Goal: Task Accomplishment & Management: Complete application form

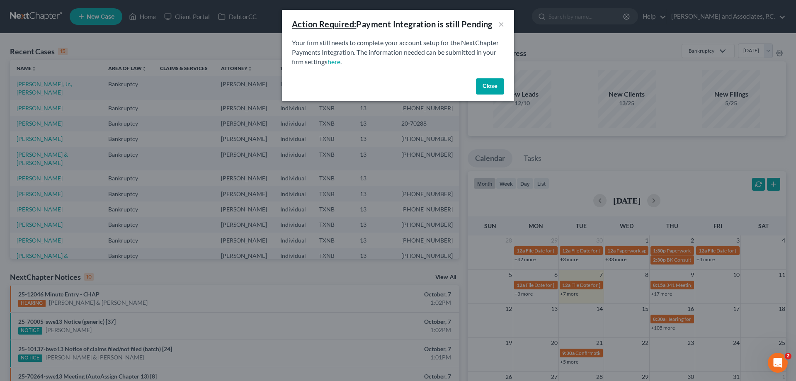
click at [485, 84] on button "Close" at bounding box center [490, 86] width 28 height 17
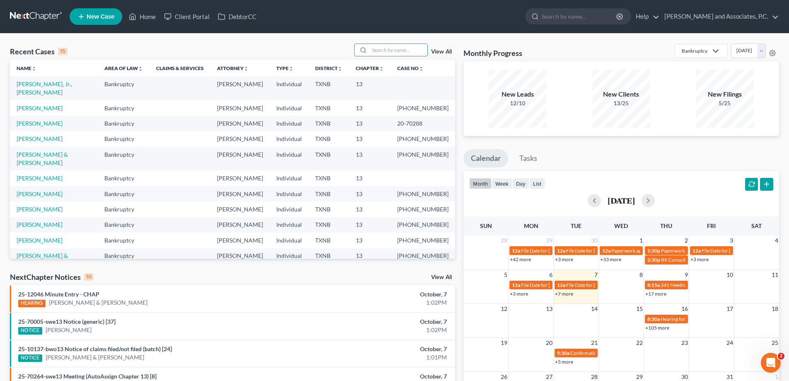
drag, startPoint x: 397, startPoint y: 51, endPoint x: 402, endPoint y: 41, distance: 10.2
click at [400, 46] on input "search" at bounding box center [399, 50] width 58 height 12
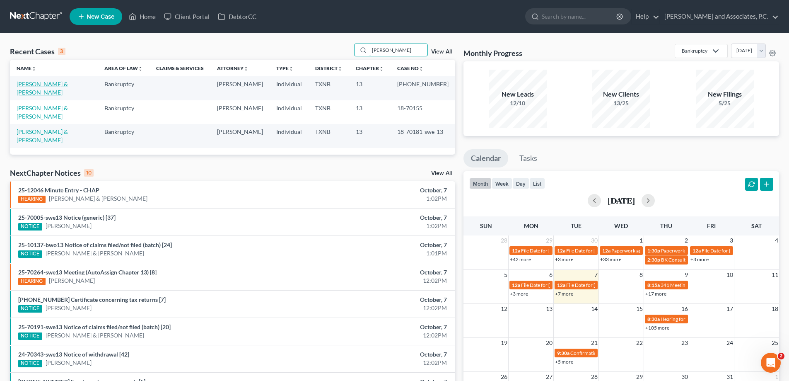
type input "moreno"
click at [51, 82] on link "[PERSON_NAME] & [PERSON_NAME]" at bounding box center [42, 87] width 51 height 15
select select "5"
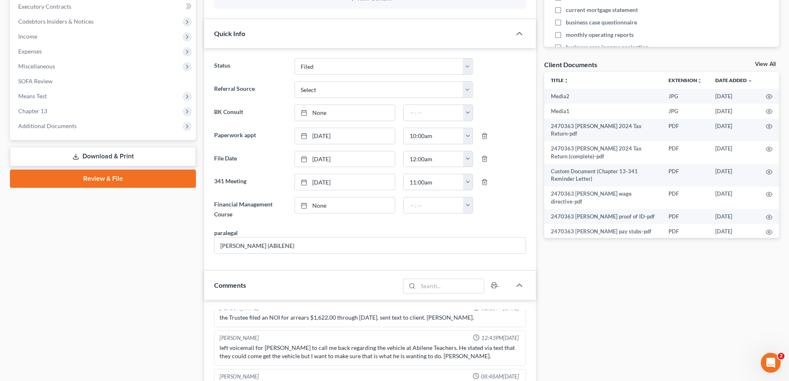
scroll to position [249, 0]
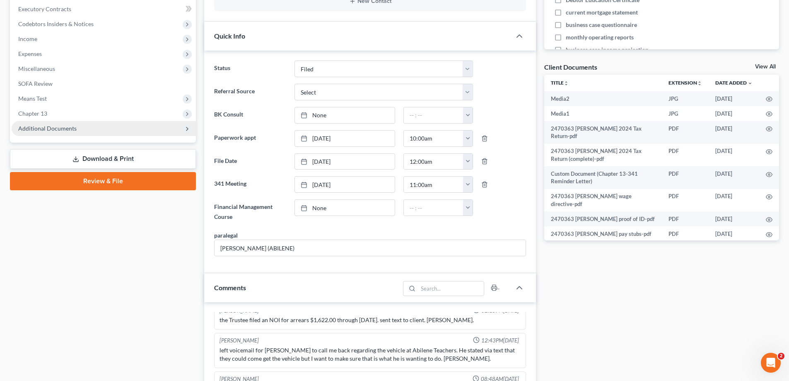
click at [52, 132] on span "Additional Documents" at bounding box center [104, 128] width 184 height 15
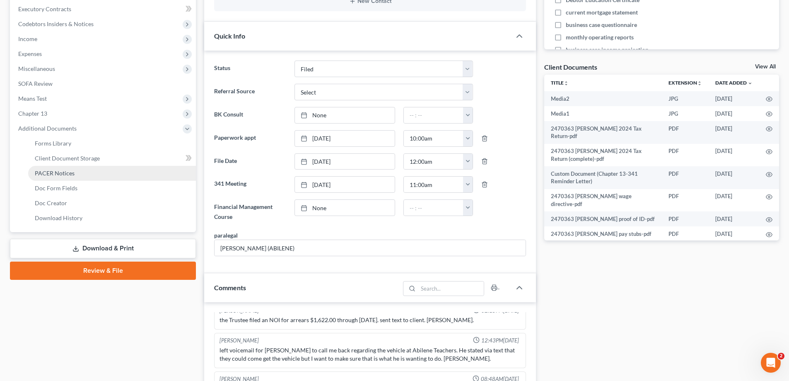
click at [60, 176] on span "PACER Notices" at bounding box center [55, 172] width 40 height 7
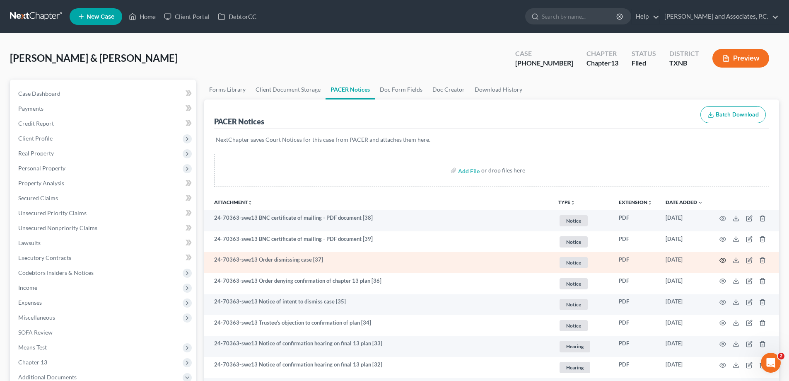
click at [724, 263] on icon "button" at bounding box center [723, 260] width 7 height 7
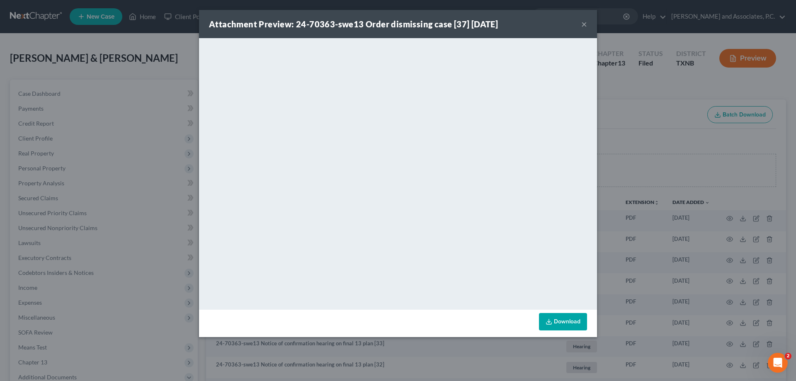
click at [584, 26] on button "×" at bounding box center [584, 24] width 6 height 10
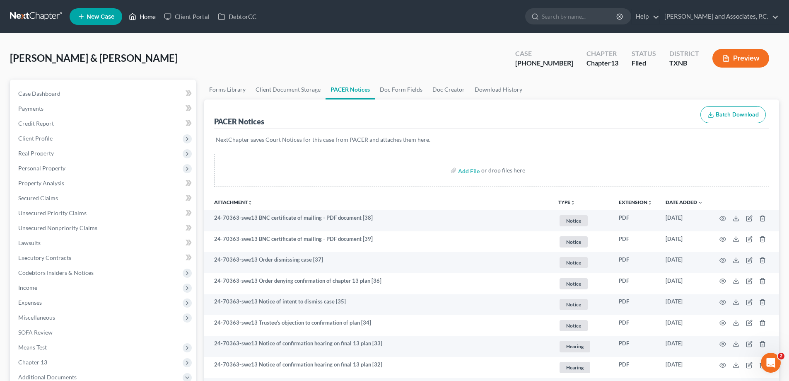
click at [138, 17] on link "Home" at bounding box center [142, 16] width 35 height 15
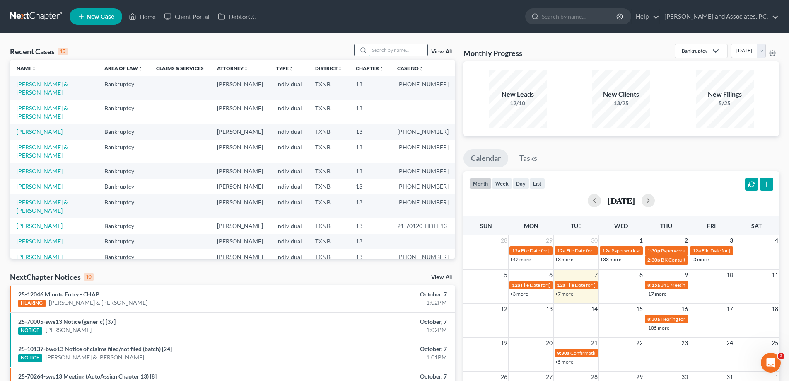
click at [380, 48] on input "search" at bounding box center [399, 50] width 58 height 12
type input "tigert"
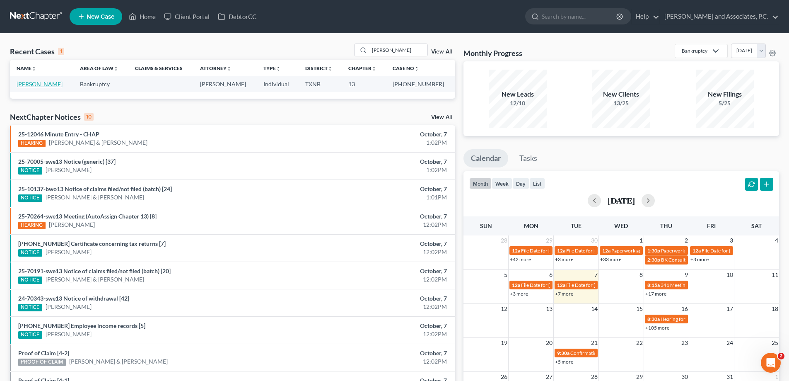
click at [41, 85] on link "[PERSON_NAME]" at bounding box center [40, 83] width 46 height 7
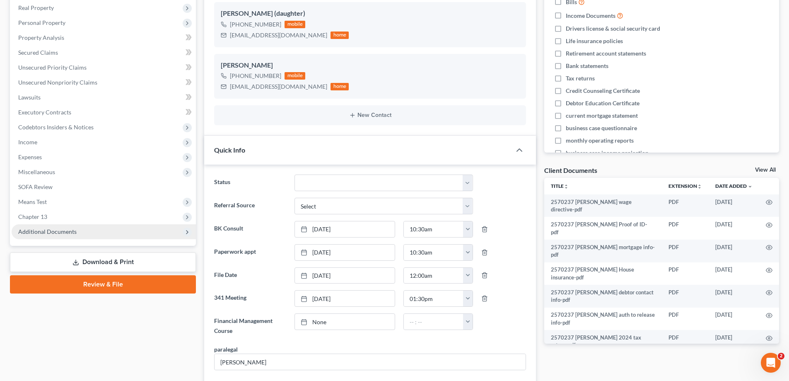
scroll to position [166, 0]
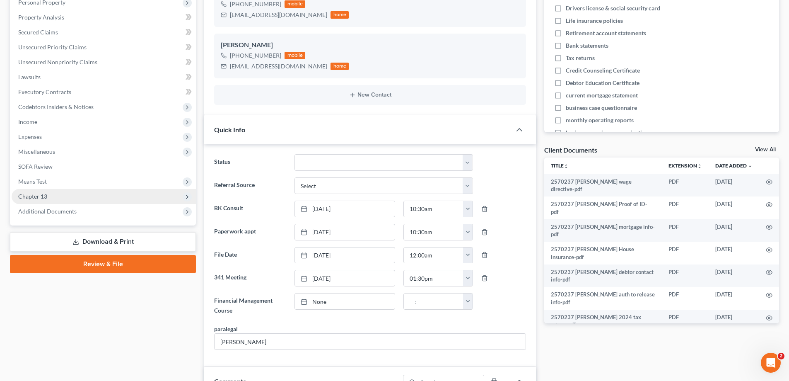
click at [87, 198] on span "Chapter 13" at bounding box center [104, 196] width 184 height 15
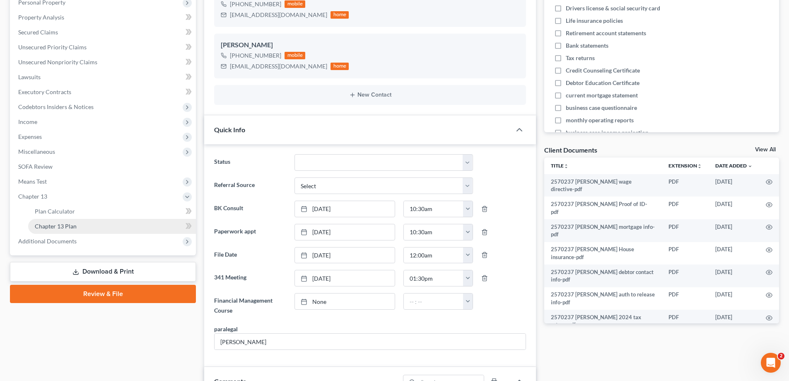
click at [89, 226] on link "Chapter 13 Plan" at bounding box center [112, 226] width 168 height 15
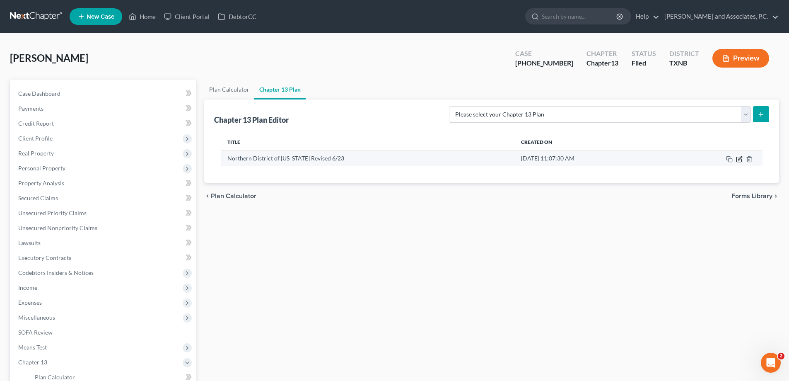
click at [741, 162] on icon "button" at bounding box center [739, 159] width 5 height 5
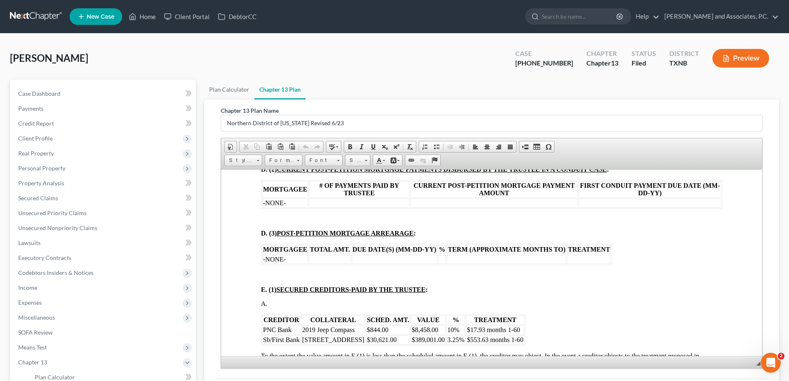
scroll to position [912, 0]
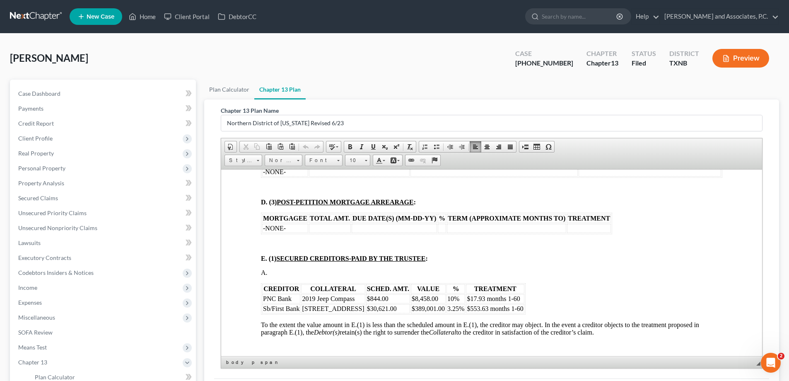
click at [519, 297] on td "$17.93 months 1-60" at bounding box center [495, 298] width 58 height 9
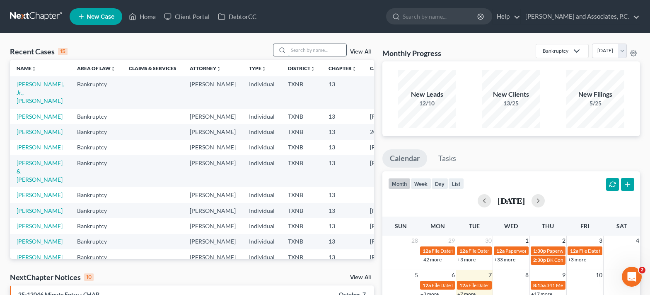
click at [311, 50] on input "search" at bounding box center [317, 50] width 58 height 12
click at [297, 51] on input "search" at bounding box center [317, 50] width 58 height 12
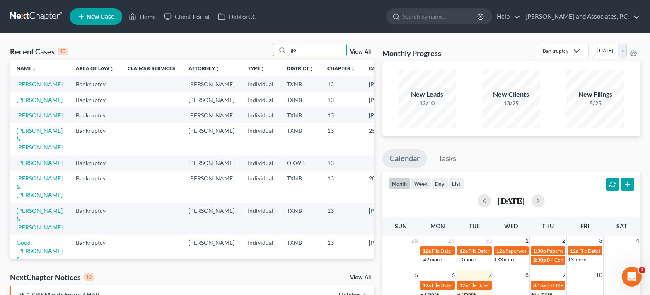
drag, startPoint x: 310, startPoint y: 46, endPoint x: 310, endPoint y: 39, distance: 7.5
click at [310, 46] on input "go" at bounding box center [317, 50] width 58 height 12
type input "g"
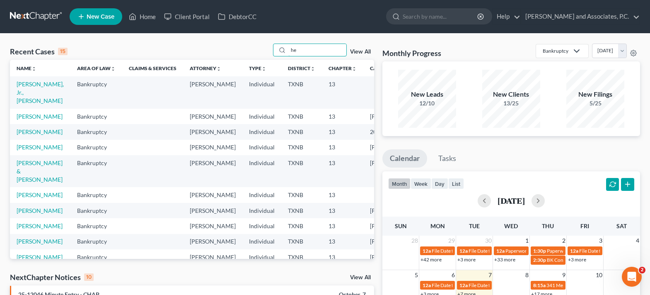
type input "h"
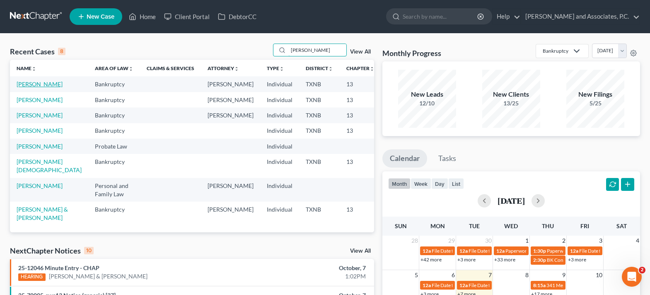
type input "[PERSON_NAME]"
click at [24, 87] on link "[PERSON_NAME]" at bounding box center [40, 83] width 46 height 7
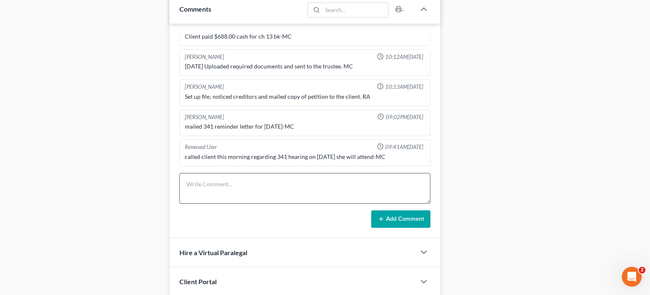
scroll to position [462, 0]
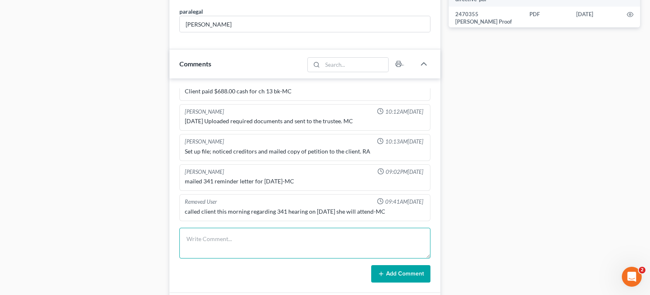
click at [248, 235] on textarea at bounding box center [304, 242] width 251 height 31
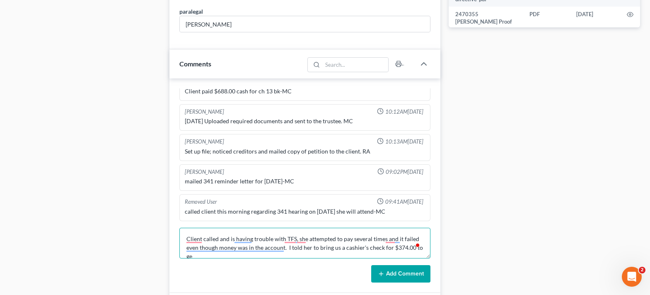
scroll to position [2, 0]
type textarea "Client called and is having trouble with TFS, she attempted to pay several time…"
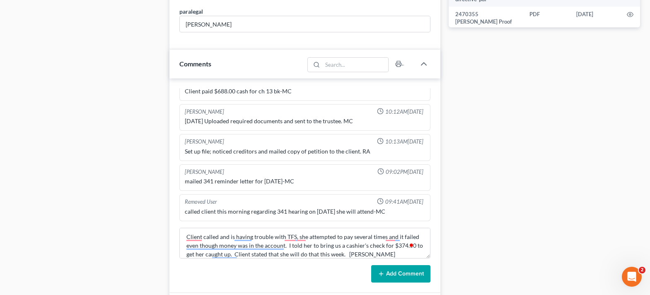
click at [405, 277] on button "Add Comment" at bounding box center [400, 273] width 59 height 17
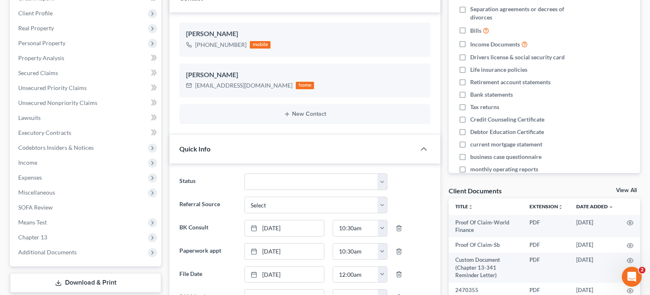
scroll to position [0, 0]
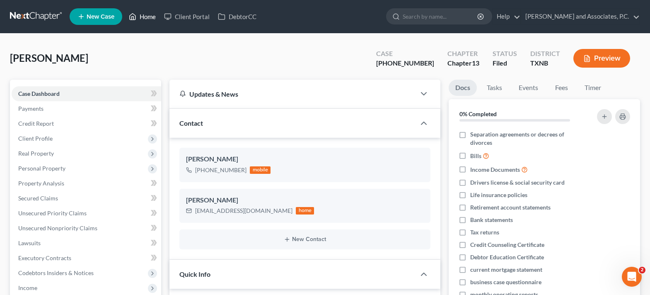
click at [141, 18] on link "Home" at bounding box center [142, 16] width 35 height 15
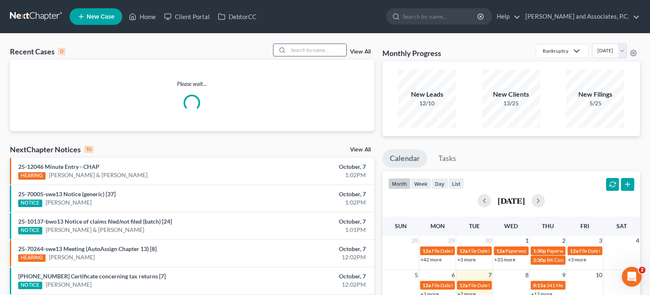
click at [325, 46] on input "search" at bounding box center [317, 50] width 58 height 12
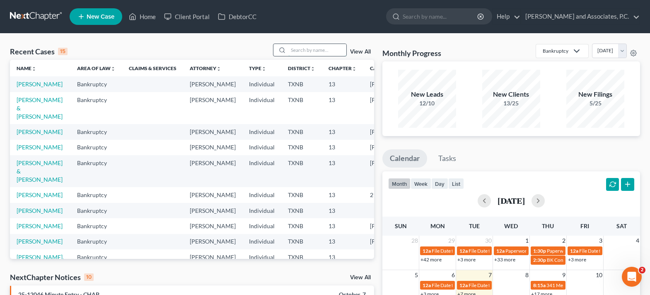
click at [319, 52] on input "search" at bounding box center [317, 50] width 58 height 12
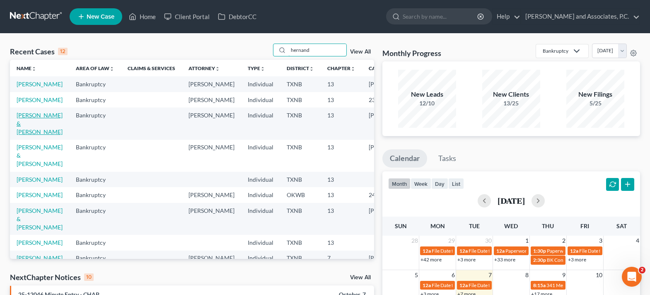
type input "hernand"
click at [31, 135] on link "[PERSON_NAME] & [PERSON_NAME]" at bounding box center [40, 123] width 46 height 24
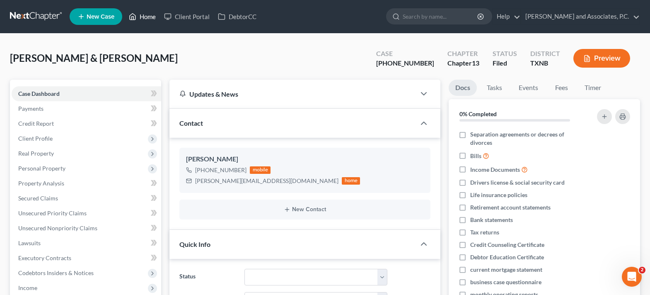
click at [147, 16] on link "Home" at bounding box center [142, 16] width 35 height 15
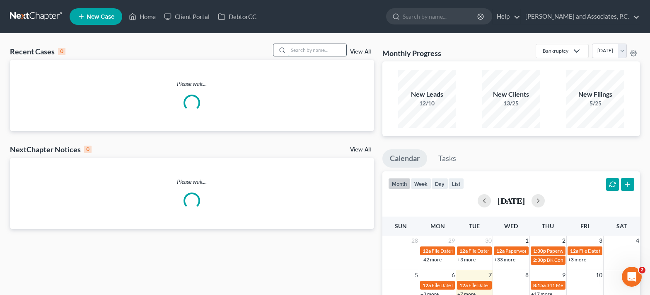
click at [314, 50] on input "search" at bounding box center [317, 50] width 58 height 12
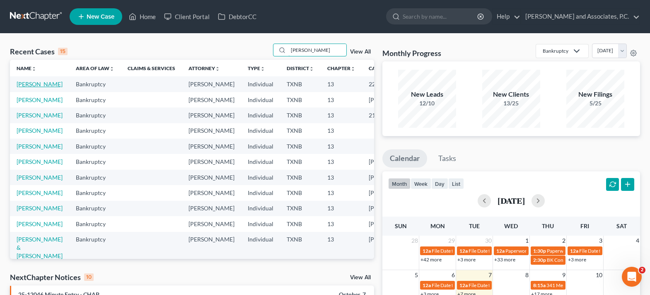
type input "[PERSON_NAME]"
click at [23, 87] on link "[PERSON_NAME]" at bounding box center [40, 83] width 46 height 7
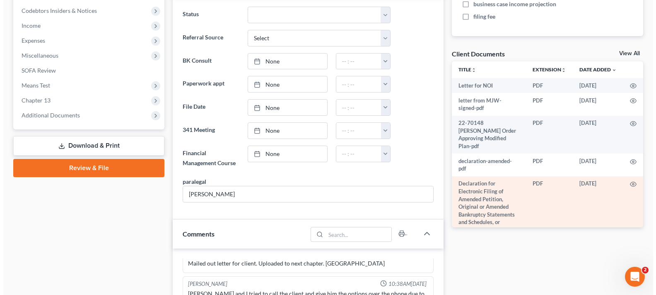
scroll to position [242, 0]
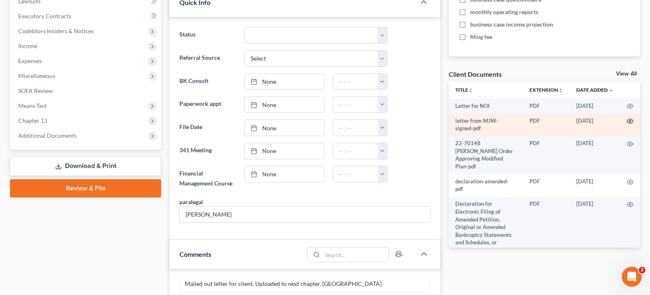
click at [627, 122] on icon "button" at bounding box center [630, 121] width 7 height 7
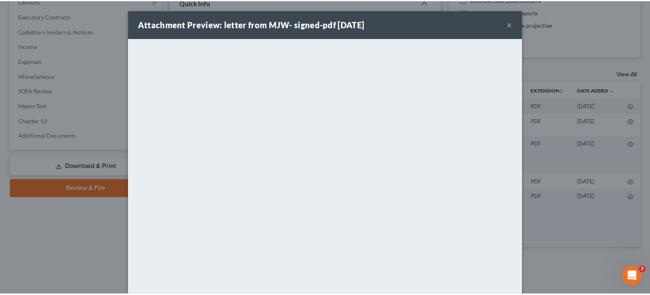
scroll to position [5617, 0]
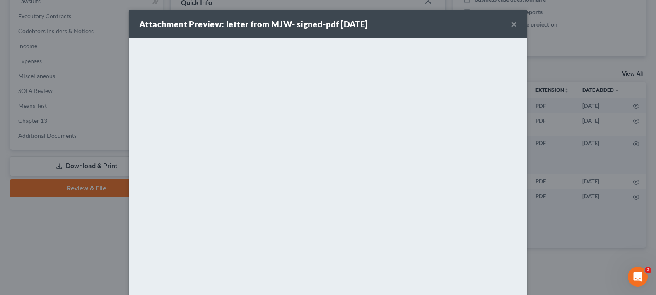
click at [511, 22] on button "×" at bounding box center [514, 24] width 6 height 10
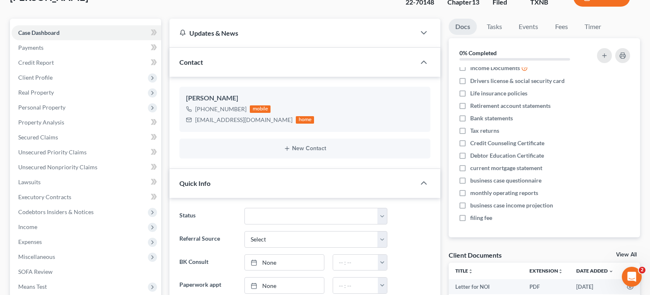
scroll to position [0, 0]
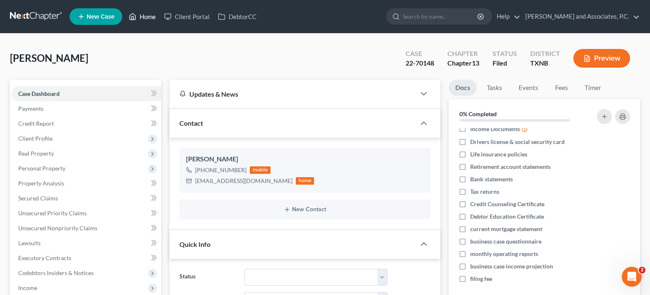
click at [144, 17] on link "Home" at bounding box center [142, 16] width 35 height 15
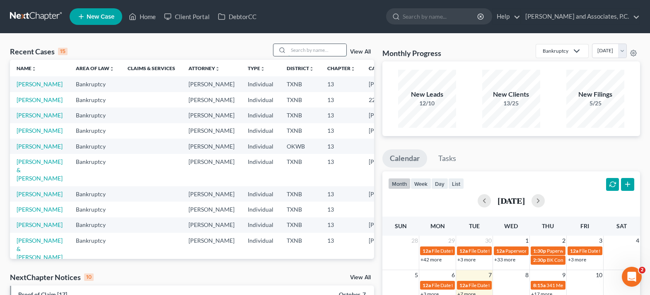
drag, startPoint x: 315, startPoint y: 51, endPoint x: 317, endPoint y: 55, distance: 4.3
click at [317, 55] on input "search" at bounding box center [317, 50] width 58 height 12
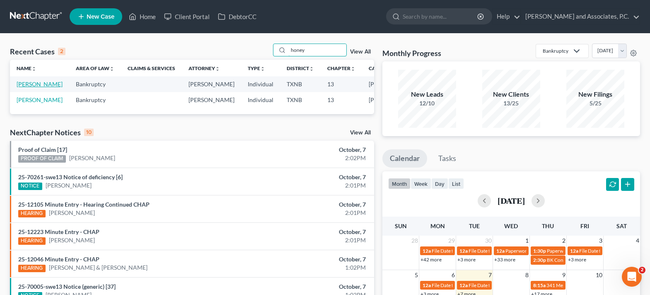
type input "honey"
click at [23, 82] on link "[PERSON_NAME]" at bounding box center [40, 83] width 46 height 7
select select "5"
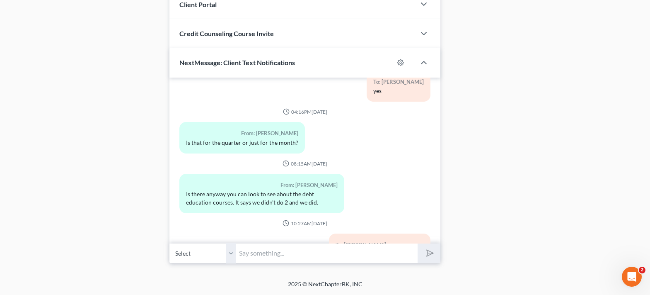
scroll to position [704, 0]
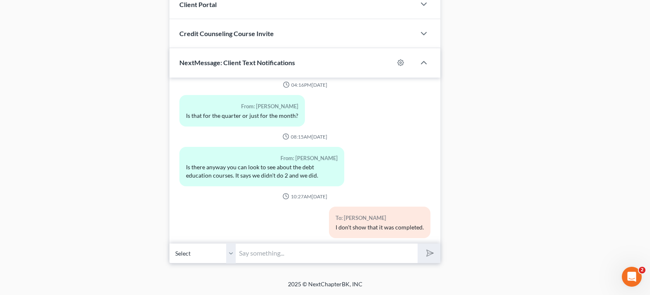
click at [290, 254] on input "text" at bounding box center [327, 253] width 182 height 20
click at [232, 251] on select "Select [PHONE_NUMBER] - [PERSON_NAME]" at bounding box center [202, 253] width 66 height 20
click at [169, 243] on select "Select [PHONE_NUMBER] - [PERSON_NAME]" at bounding box center [202, 253] width 66 height 20
click at [304, 257] on input "[PERSON_NAME], [PERSON_NAME] gave" at bounding box center [327, 253] width 182 height 20
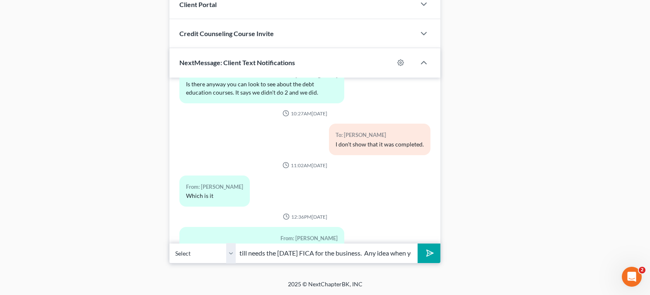
scroll to position [0, 240]
type input "[PERSON_NAME], [PERSON_NAME] gave us the 2024 tax return, however the IRS still…"
click at [418, 243] on button "submit" at bounding box center [429, 252] width 23 height 19
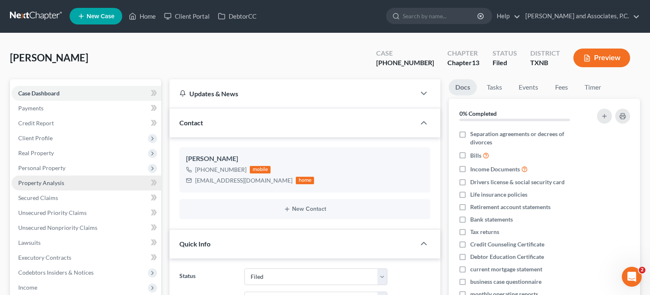
scroll to position [0, 0]
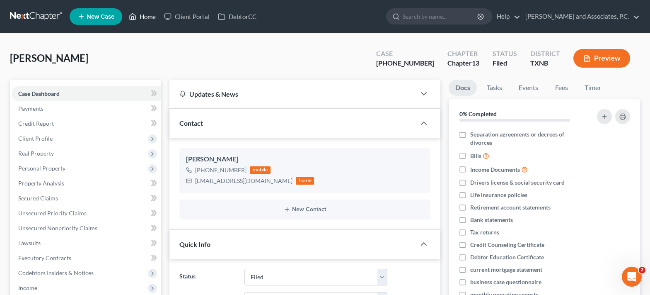
click at [143, 15] on link "Home" at bounding box center [142, 16] width 35 height 15
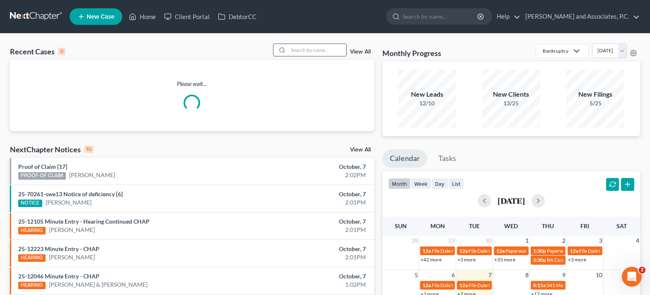
click at [318, 49] on input "search" at bounding box center [317, 50] width 58 height 12
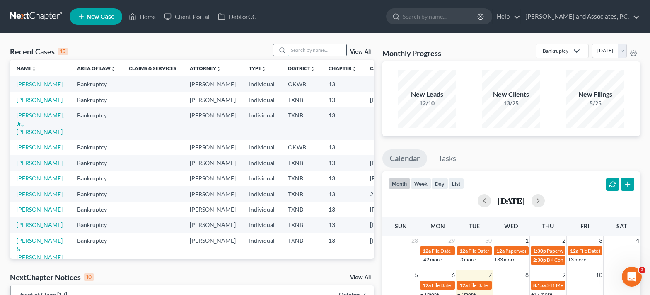
click at [296, 48] on input "search" at bounding box center [317, 50] width 58 height 12
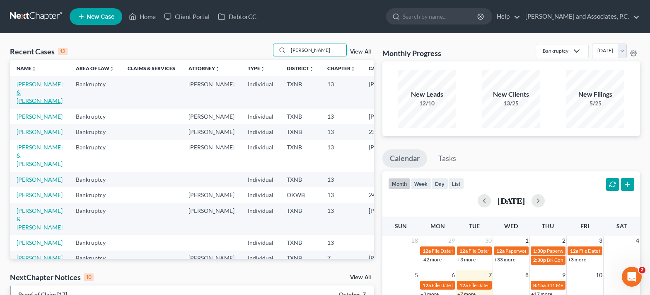
type input "[PERSON_NAME]"
click at [31, 90] on link "[PERSON_NAME] & [PERSON_NAME]" at bounding box center [40, 92] width 46 height 24
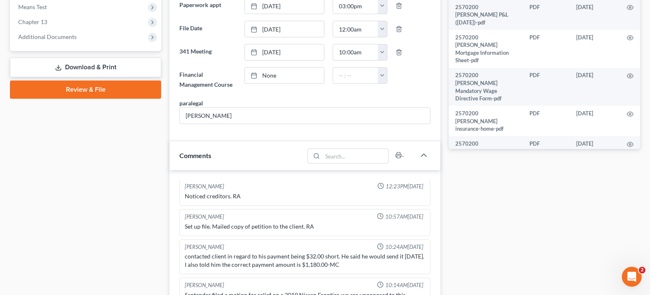
scroll to position [414, 0]
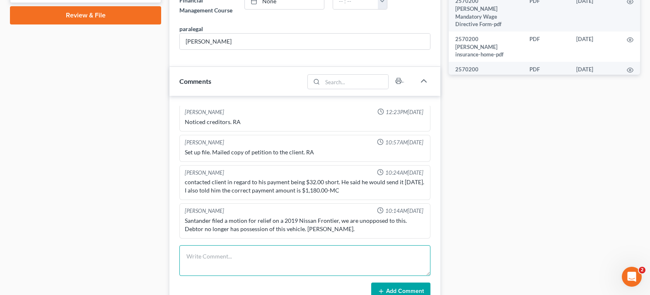
click at [249, 251] on textarea at bounding box center [304, 260] width 251 height 31
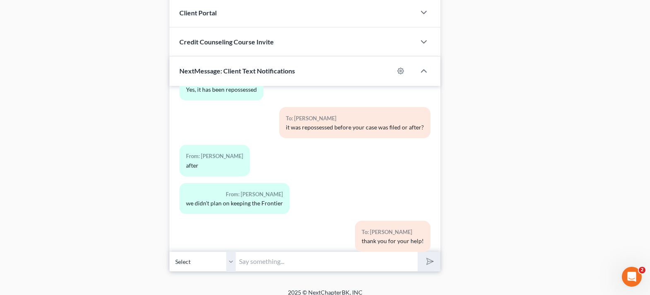
scroll to position [763, 0]
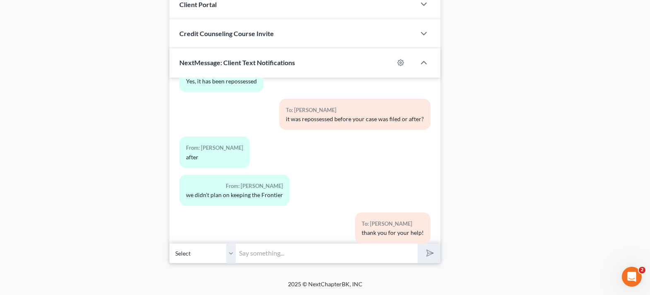
click at [267, 251] on input "text" at bounding box center [327, 253] width 182 height 20
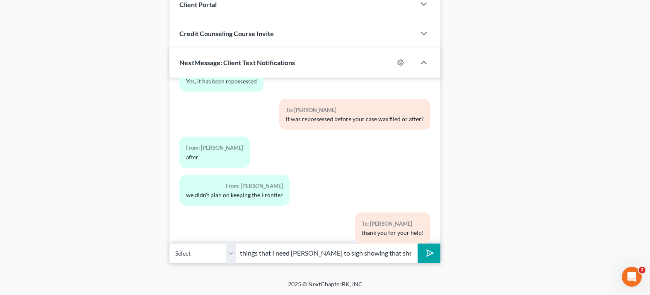
scroll to position [0, 272]
type input "Once your 2024 tax return is complete, we will need a copy signed by you. Also,…"
click at [418, 243] on button "submit" at bounding box center [429, 252] width 23 height 19
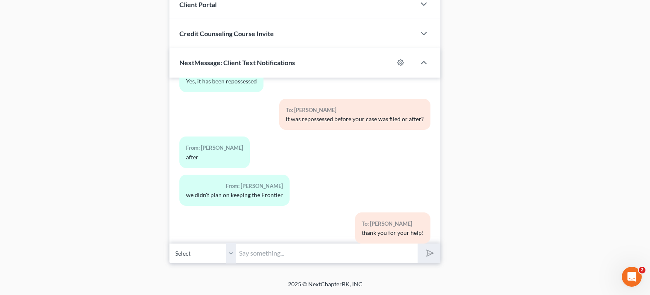
scroll to position [509, 0]
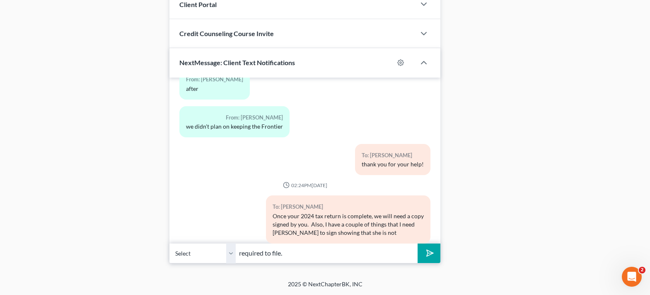
type input "required to file."
click at [418, 243] on button "submit" at bounding box center [429, 252] width 23 height 19
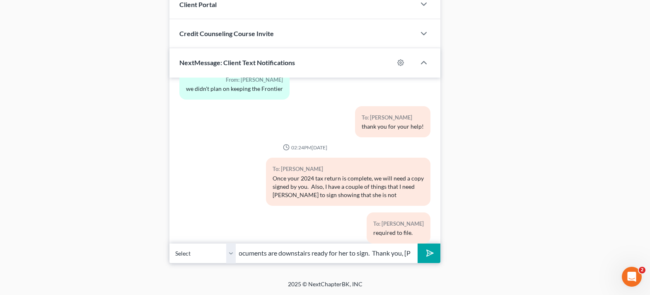
scroll to position [0, 264]
type input "If you will let me know when [PERSON_NAME] could come by and sign, I will make …"
click at [418, 243] on button "submit" at bounding box center [429, 252] width 23 height 19
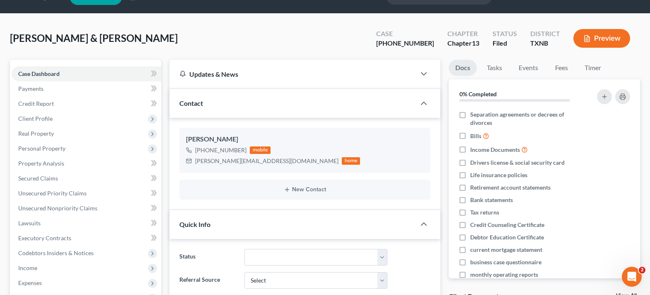
scroll to position [0, 0]
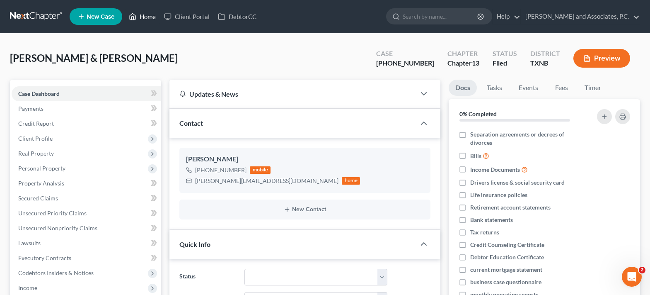
drag, startPoint x: 149, startPoint y: 12, endPoint x: 148, endPoint y: 19, distance: 7.2
click at [149, 12] on link "Home" at bounding box center [142, 16] width 35 height 15
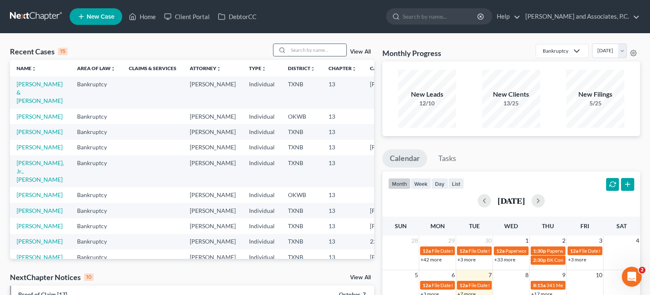
click at [316, 51] on input "search" at bounding box center [317, 50] width 58 height 12
click at [294, 48] on input "search" at bounding box center [317, 50] width 58 height 12
click at [295, 46] on input "search" at bounding box center [317, 50] width 58 height 12
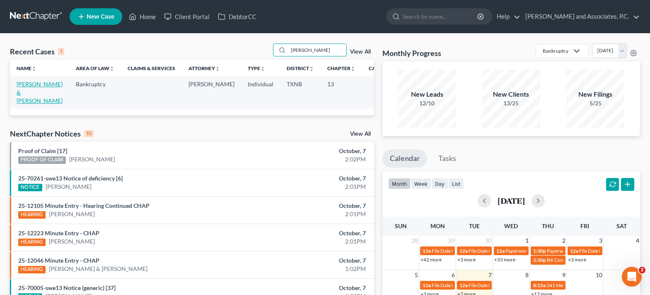
type input "[PERSON_NAME]"
click at [25, 90] on link "[PERSON_NAME] & [PERSON_NAME]" at bounding box center [40, 92] width 46 height 24
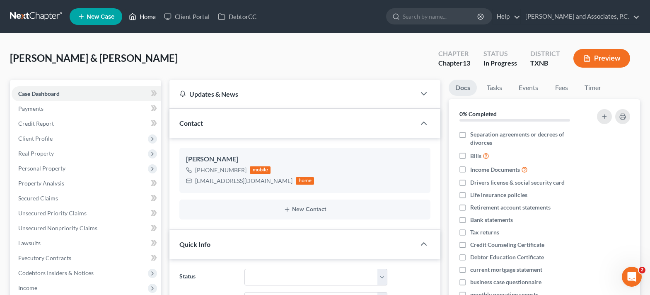
drag, startPoint x: 145, startPoint y: 20, endPoint x: 156, endPoint y: 23, distance: 11.2
click at [145, 20] on link "Home" at bounding box center [142, 16] width 35 height 15
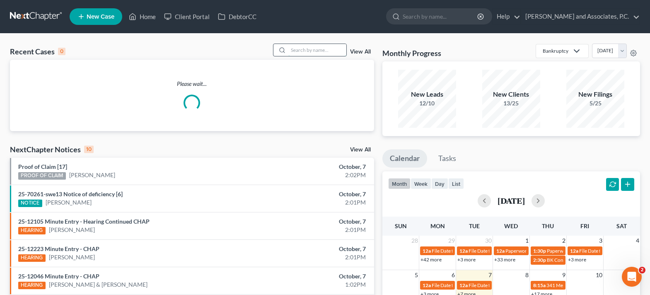
click at [302, 51] on input "search" at bounding box center [317, 50] width 58 height 12
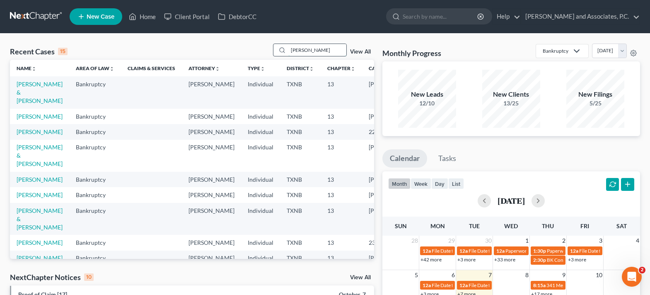
type input "[PERSON_NAME]"
click at [29, 92] on link "[PERSON_NAME] & [PERSON_NAME]" at bounding box center [40, 92] width 46 height 24
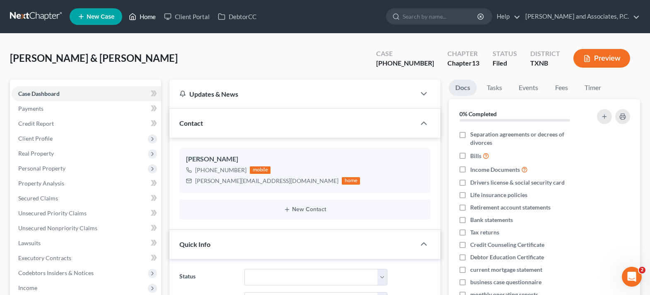
click at [148, 15] on link "Home" at bounding box center [142, 16] width 35 height 15
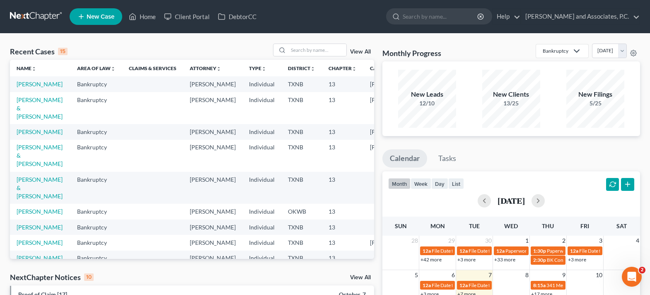
click at [427, 123] on div "New Leads 12/10" at bounding box center [427, 99] width 58 height 58
click at [34, 115] on link "[PERSON_NAME] & [PERSON_NAME]" at bounding box center [40, 108] width 46 height 24
select select "5"
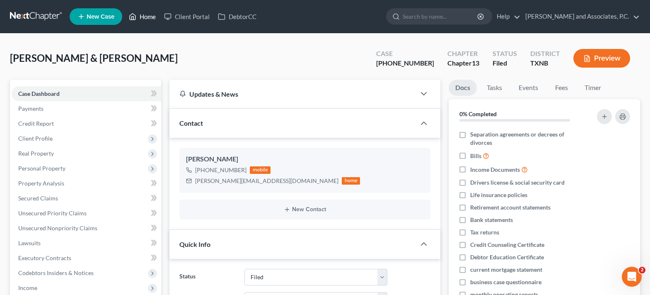
click at [141, 20] on link "Home" at bounding box center [142, 16] width 35 height 15
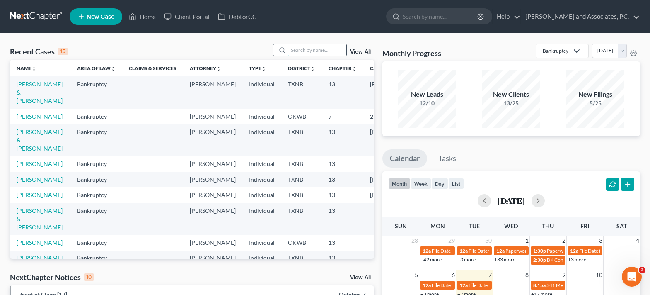
click at [293, 49] on input "search" at bounding box center [317, 50] width 58 height 12
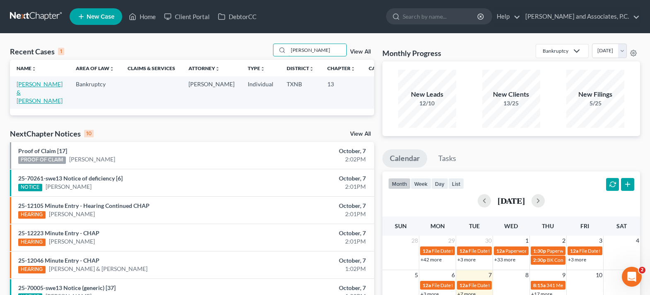
type input "[PERSON_NAME]"
click at [17, 91] on link "[PERSON_NAME] & [PERSON_NAME]" at bounding box center [40, 92] width 46 height 24
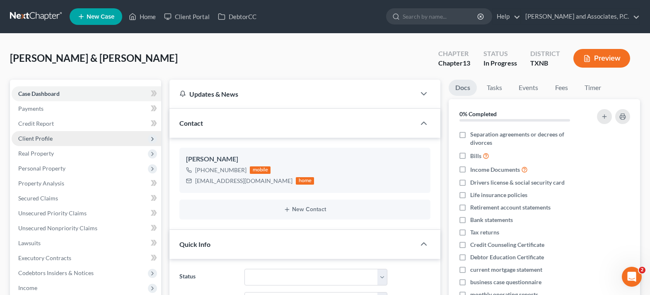
click at [42, 138] on span "Client Profile" at bounding box center [35, 138] width 34 height 7
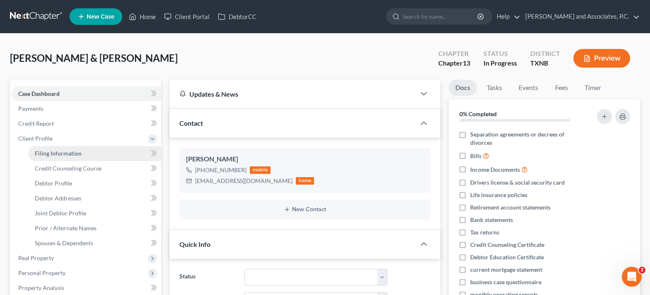
click at [64, 156] on span "Filing Information" at bounding box center [58, 153] width 47 height 7
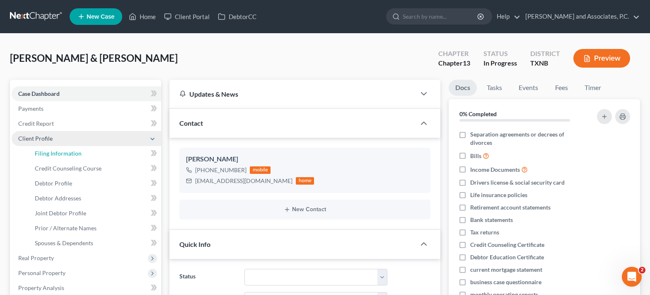
select select "1"
select select "3"
select select "45"
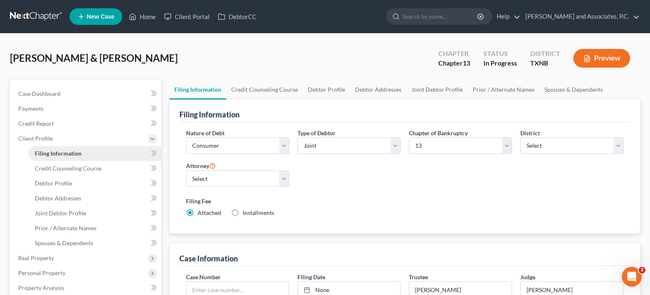
scroll to position [83, 0]
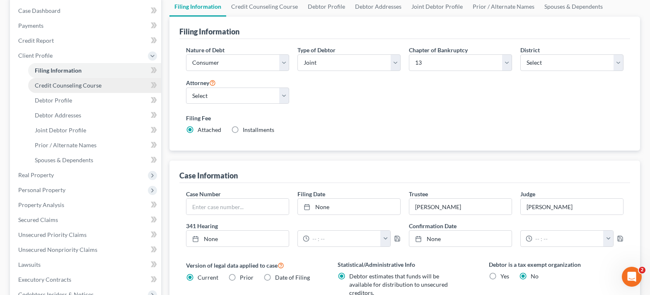
click at [75, 85] on span "Credit Counseling Course" at bounding box center [68, 85] width 67 height 7
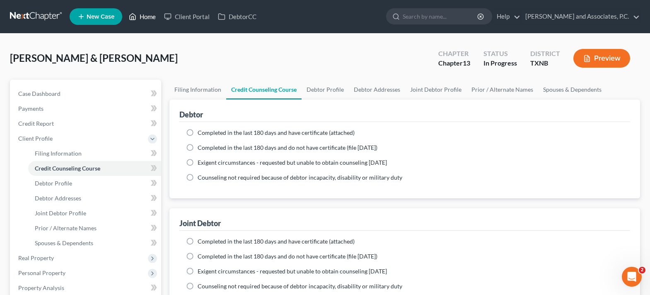
click at [143, 19] on link "Home" at bounding box center [142, 16] width 35 height 15
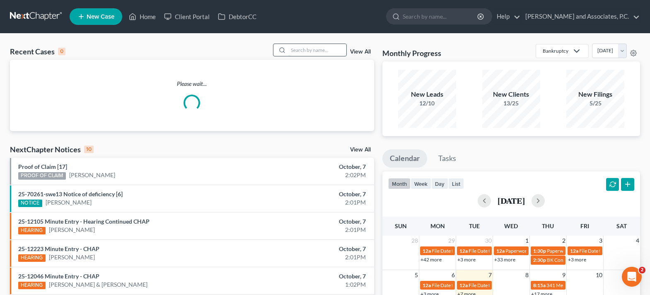
click at [313, 51] on input "search" at bounding box center [317, 50] width 58 height 12
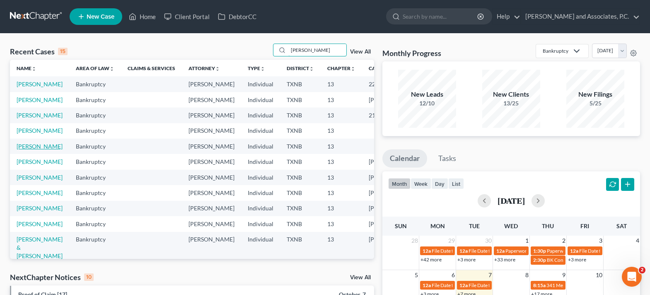
type input "[PERSON_NAME]"
click at [39, 150] on link "[PERSON_NAME]" at bounding box center [40, 146] width 46 height 7
select select "3"
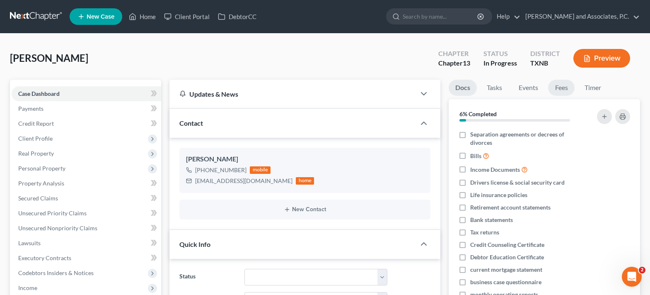
click at [561, 91] on link "Fees" at bounding box center [561, 88] width 27 height 16
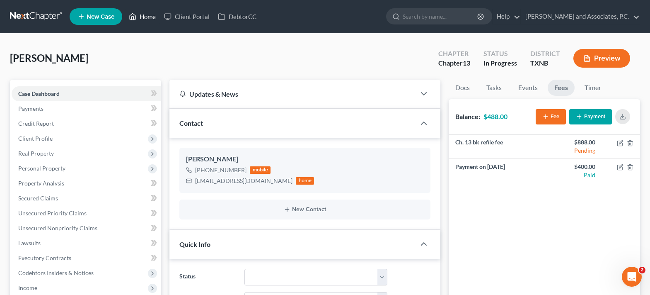
click at [133, 18] on icon at bounding box center [132, 17] width 7 height 10
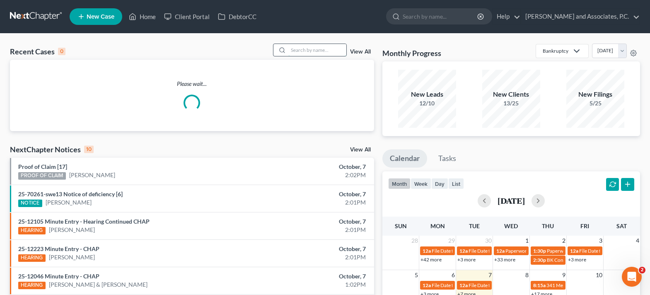
click at [307, 50] on input "search" at bounding box center [317, 50] width 58 height 12
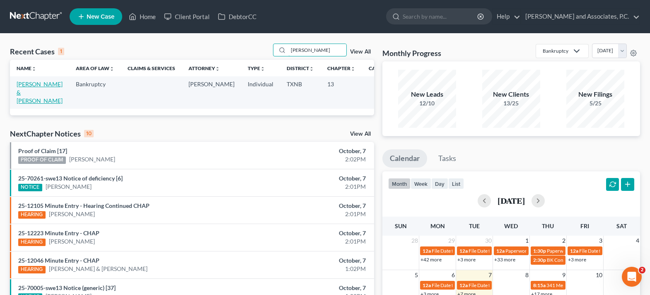
type input "[PERSON_NAME]"
click at [27, 86] on link "[PERSON_NAME] & [PERSON_NAME]" at bounding box center [40, 92] width 46 height 24
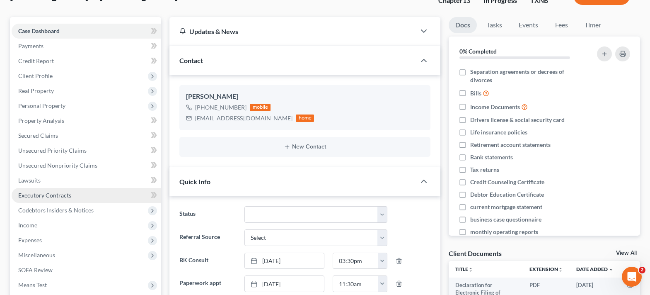
scroll to position [83, 0]
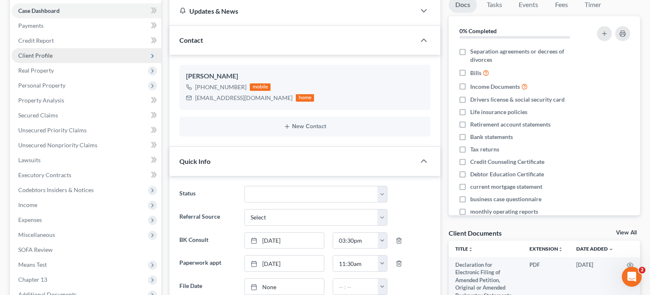
click at [36, 57] on span "Client Profile" at bounding box center [35, 55] width 34 height 7
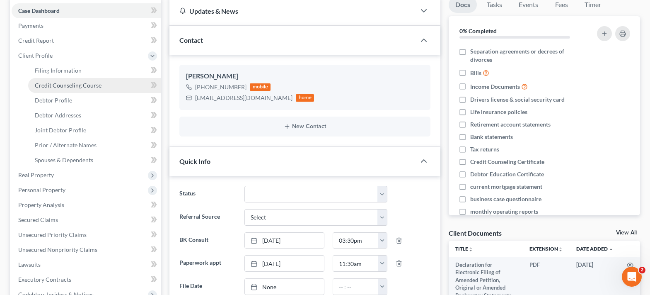
click at [47, 84] on span "Credit Counseling Course" at bounding box center [68, 85] width 67 height 7
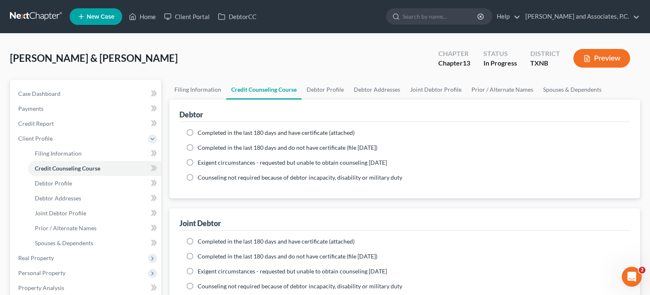
click at [198, 131] on label "Completed in the last 180 days and have certificate (attached)" at bounding box center [276, 132] width 157 height 8
click at [201, 131] on input "Completed in the last 180 days and have certificate (attached)" at bounding box center [203, 130] width 5 height 5
radio input "true"
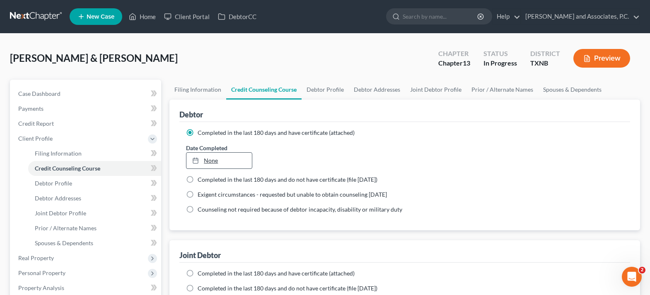
click at [210, 159] on link "None" at bounding box center [218, 160] width 65 height 16
type input "[DATE]"
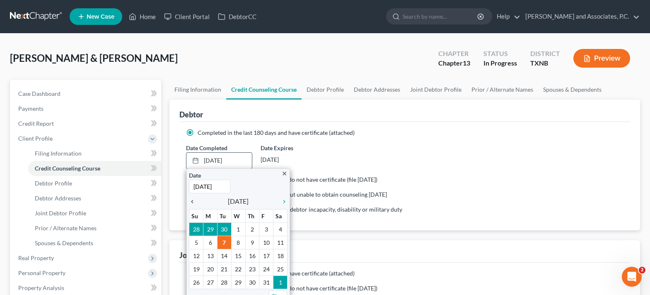
click at [191, 203] on icon "chevron_left" at bounding box center [194, 201] width 11 height 7
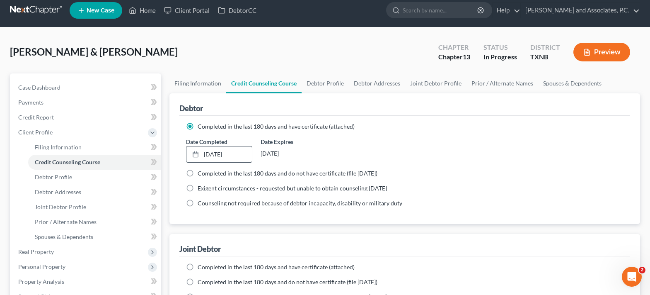
scroll to position [83, 0]
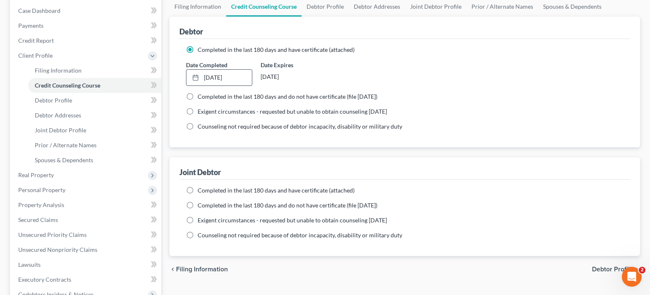
click at [198, 189] on label "Completed in the last 180 days and have certificate (attached)" at bounding box center [276, 190] width 157 height 8
click at [201, 189] on input "Completed in the last 180 days and have certificate (attached)" at bounding box center [203, 188] width 5 height 5
radio input "true"
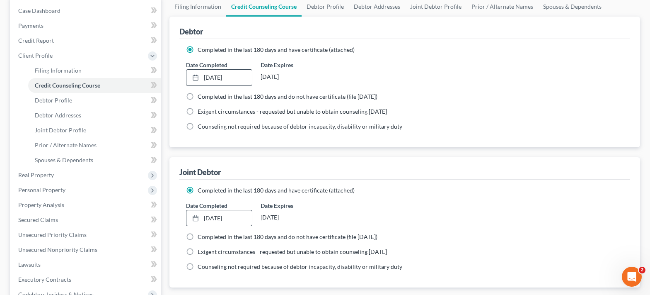
click at [208, 218] on link "[DATE]" at bounding box center [218, 218] width 65 height 16
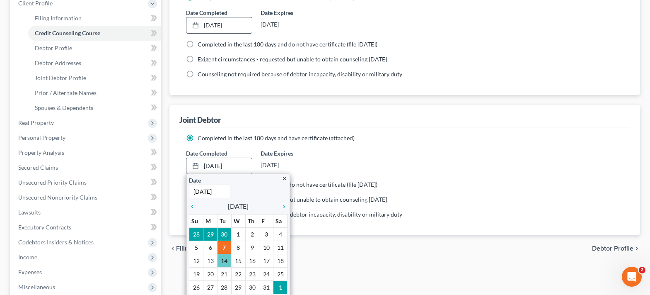
scroll to position [166, 0]
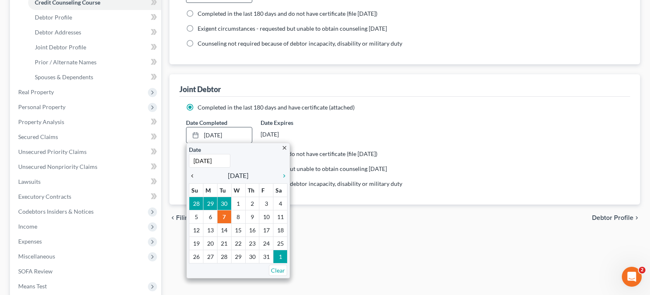
click at [192, 177] on icon "chevron_left" at bounding box center [194, 175] width 11 height 7
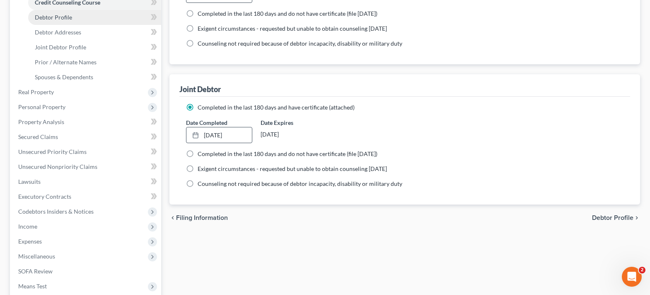
click at [53, 16] on span "Debtor Profile" at bounding box center [53, 17] width 37 height 7
select select "1"
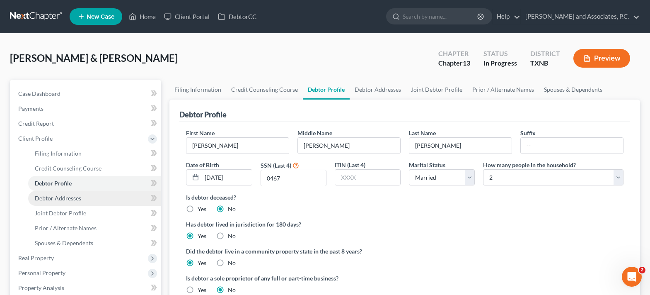
click at [62, 198] on span "Debtor Addresses" at bounding box center [58, 197] width 46 height 7
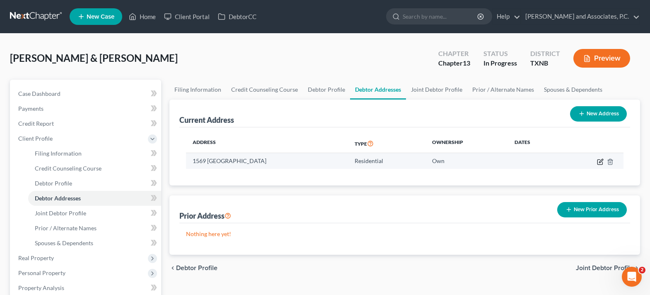
click at [599, 162] on icon "button" at bounding box center [600, 161] width 7 height 7
select select "45"
select select "0"
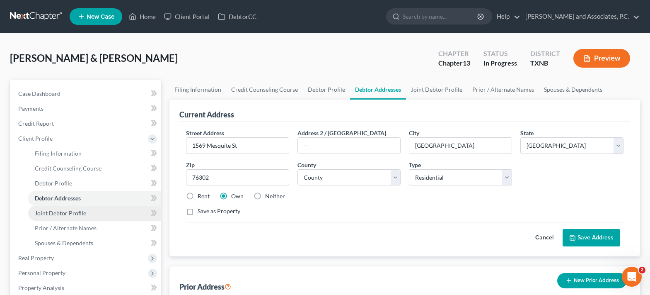
click at [76, 211] on span "Joint Debtor Profile" at bounding box center [60, 212] width 51 height 7
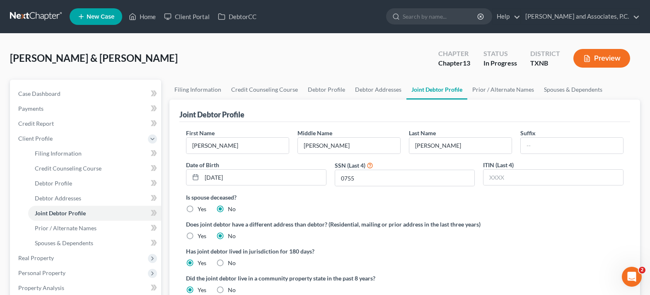
scroll to position [83, 0]
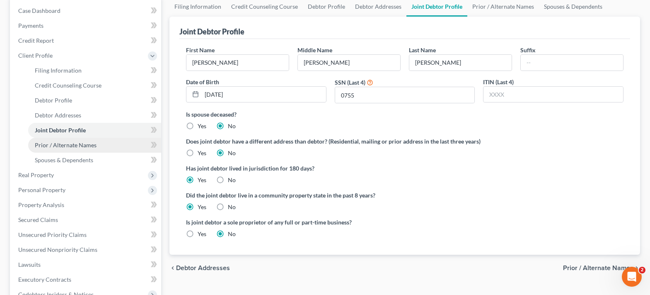
click at [56, 147] on span "Prior / Alternate Names" at bounding box center [66, 144] width 62 height 7
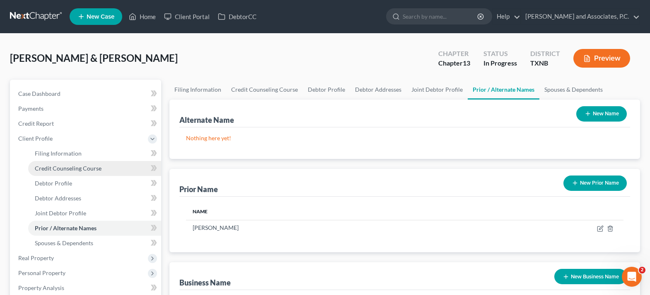
scroll to position [83, 0]
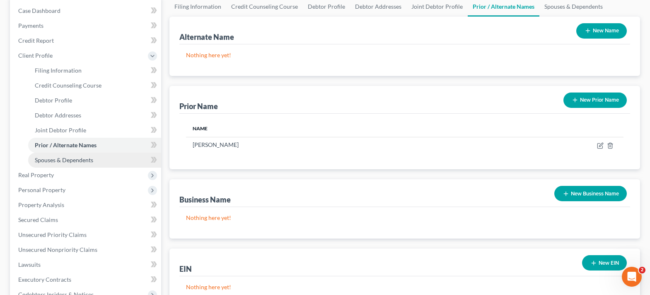
click at [81, 158] on span "Spouses & Dependents" at bounding box center [64, 159] width 58 height 7
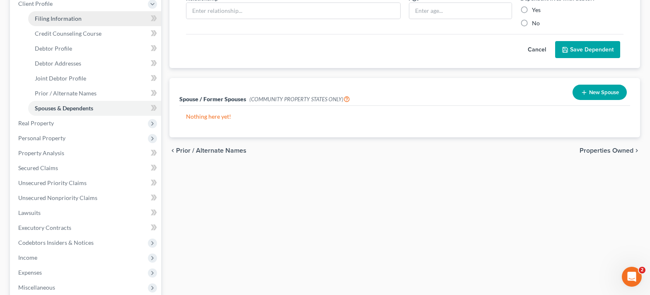
scroll to position [166, 0]
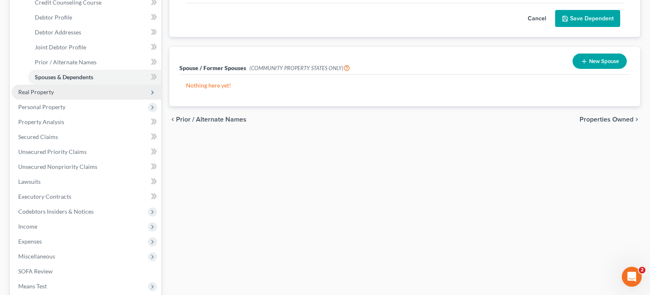
click at [53, 94] on span "Real Property" at bounding box center [36, 91] width 36 height 7
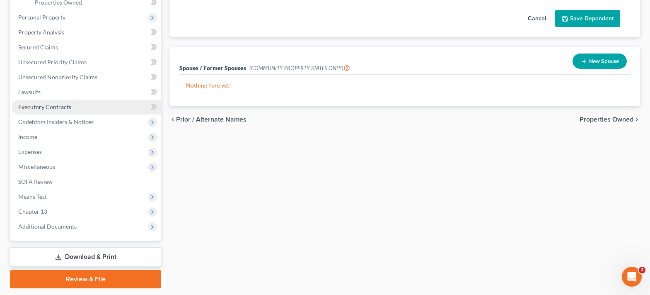
scroll to position [0, 0]
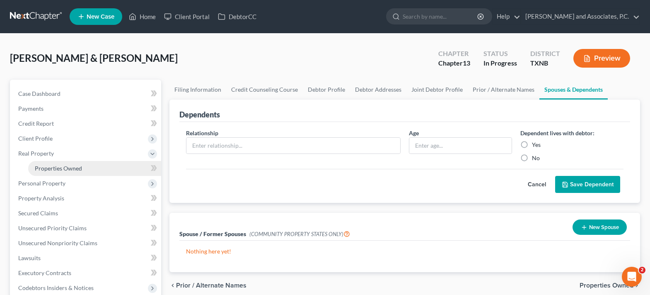
click at [92, 169] on link "Properties Owned" at bounding box center [94, 168] width 133 height 15
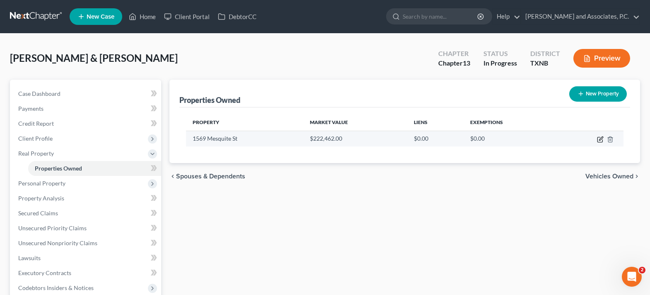
click at [598, 139] on icon "button" at bounding box center [599, 139] width 5 height 5
select select "45"
select select "242"
select select "0"
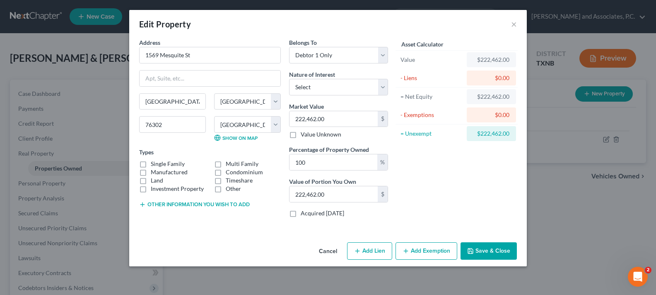
click at [498, 249] on button "Save & Close" at bounding box center [489, 250] width 56 height 17
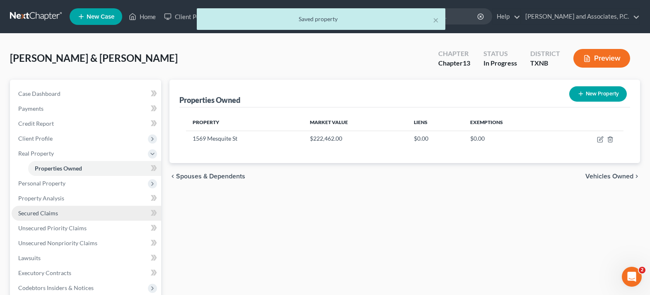
click at [35, 215] on span "Secured Claims" at bounding box center [38, 212] width 40 height 7
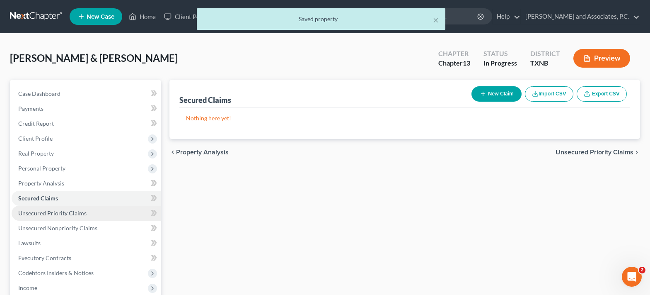
click at [97, 214] on link "Unsecured Priority Claims" at bounding box center [87, 213] width 150 height 15
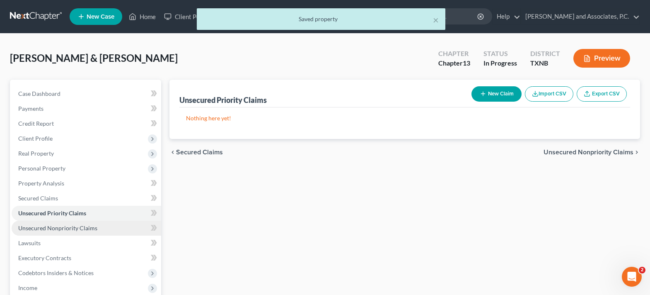
click at [83, 227] on span "Unsecured Nonpriority Claims" at bounding box center [57, 227] width 79 height 7
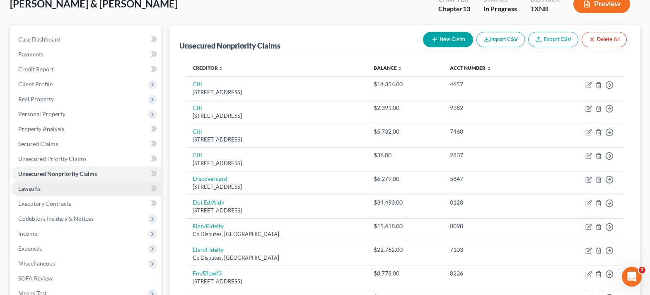
scroll to position [83, 0]
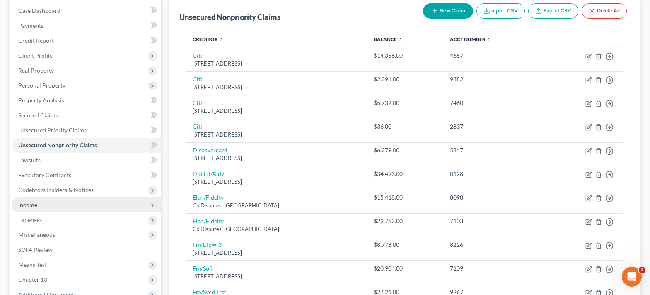
click at [36, 201] on span "Income" at bounding box center [27, 204] width 19 height 7
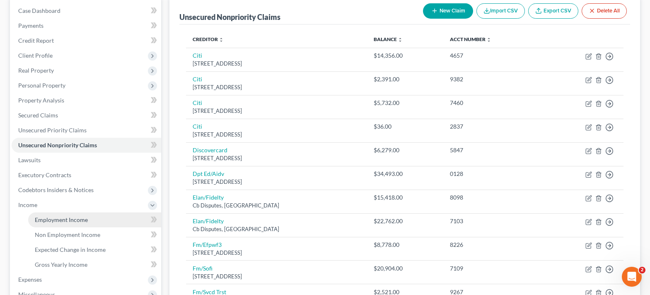
click at [81, 220] on span "Employment Income" at bounding box center [61, 219] width 53 height 7
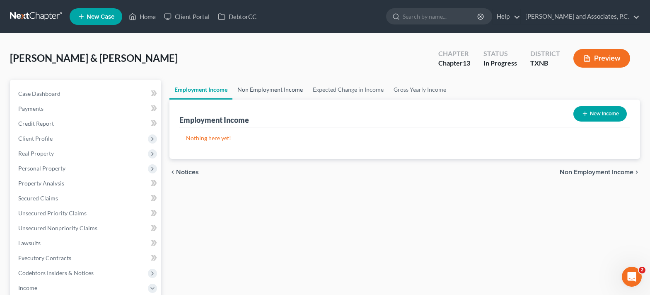
click at [271, 89] on link "Non Employment Income" at bounding box center [269, 90] width 75 height 20
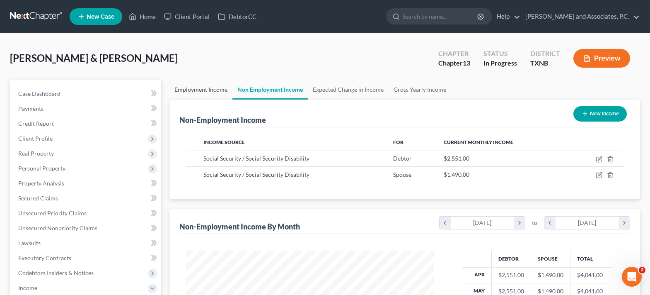
click at [198, 90] on link "Employment Income" at bounding box center [200, 90] width 63 height 20
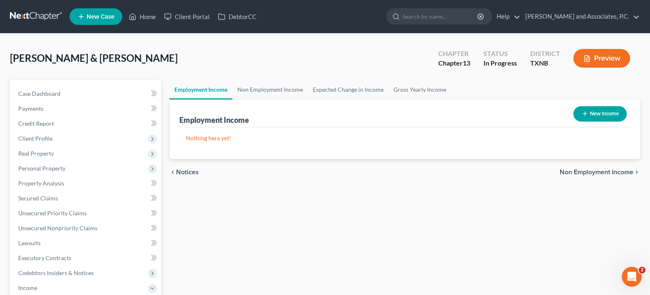
click at [578, 119] on button "New Income" at bounding box center [599, 113] width 53 height 15
select select "0"
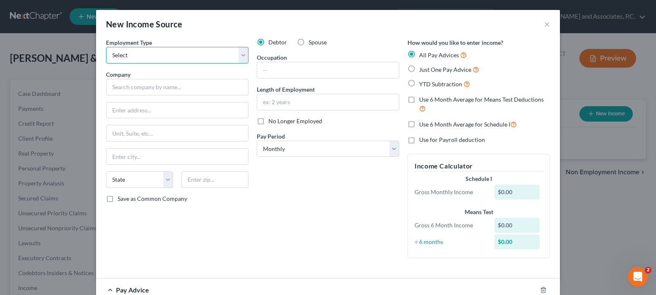
click at [242, 56] on select "Select Full or [DEMOGRAPHIC_DATA] Employment Self Employment" at bounding box center [177, 55] width 143 height 17
select select "0"
click at [106, 47] on select "Select Full or [DEMOGRAPHIC_DATA] Employment Self Employment" at bounding box center [177, 55] width 143 height 17
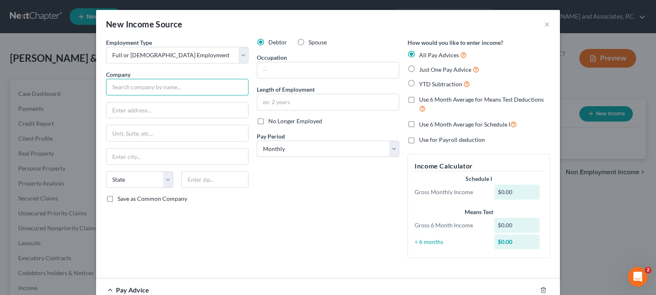
click at [172, 92] on input "text" at bounding box center [177, 87] width 143 height 17
type input "MWH Group, P.C."
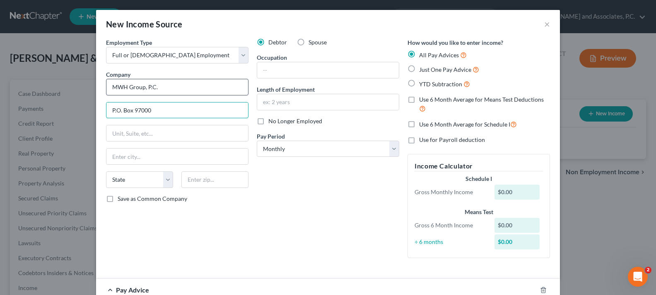
type input "P.O. Box 97000"
type input "76307"
type input "[GEOGRAPHIC_DATA]"
select select "45"
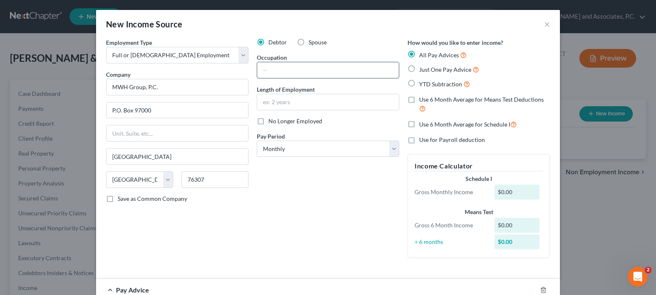
click at [276, 73] on input "text" at bounding box center [328, 70] width 142 height 16
type input "CPA"
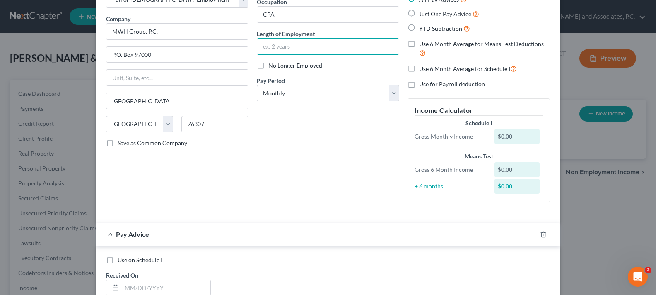
scroll to position [83, 0]
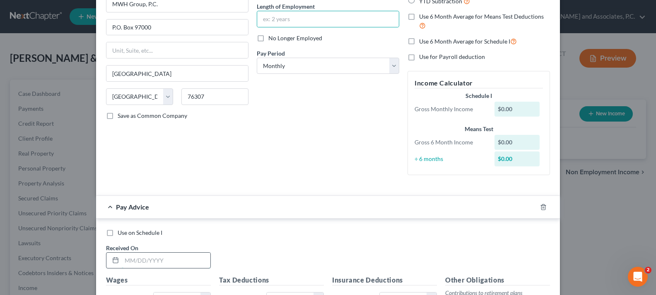
click at [164, 262] on input "text" at bounding box center [166, 260] width 89 height 16
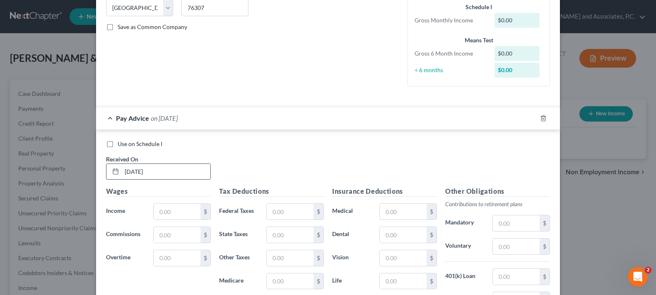
scroll to position [249, 0]
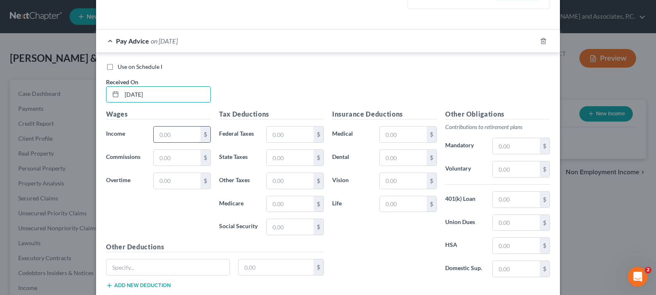
type input "[DATE]"
click at [170, 137] on input "text" at bounding box center [177, 134] width 47 height 16
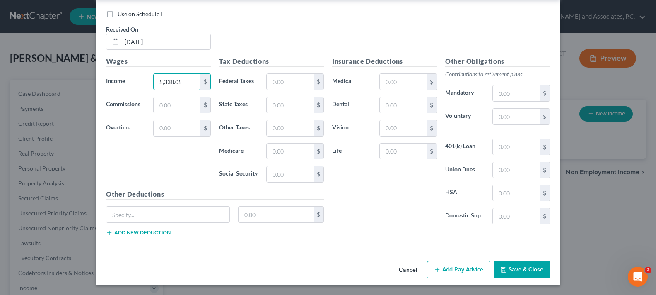
type input "5,338.05"
click at [514, 272] on button "Save & Close" at bounding box center [522, 269] width 56 height 17
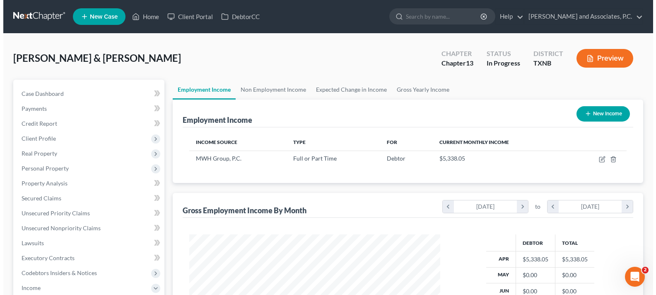
scroll to position [414180, 414064]
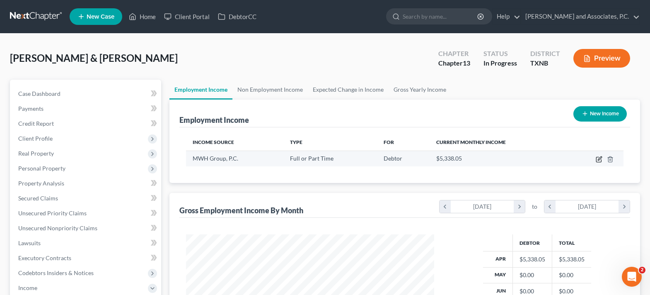
click at [600, 160] on icon "button" at bounding box center [599, 159] width 7 height 7
select select "0"
select select "45"
select select "0"
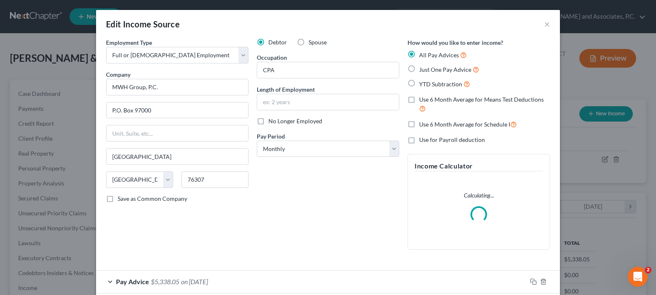
scroll to position [44, 0]
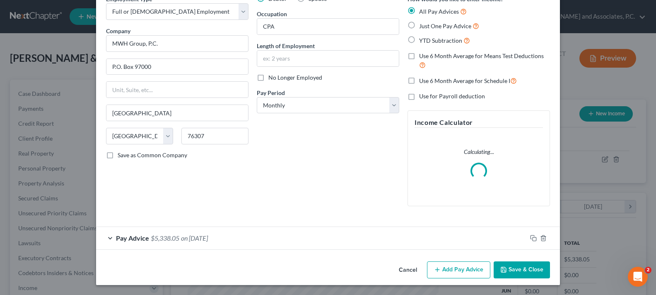
click at [464, 268] on button "Add Pay Advice" at bounding box center [458, 269] width 63 height 17
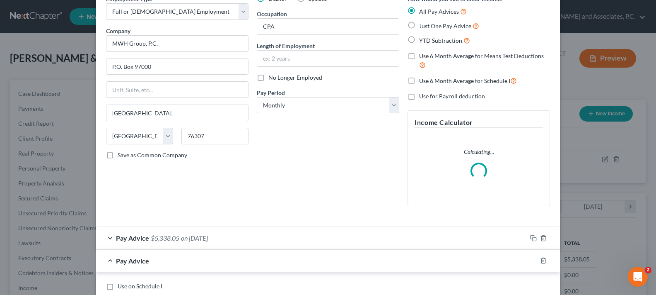
scroll to position [126, 0]
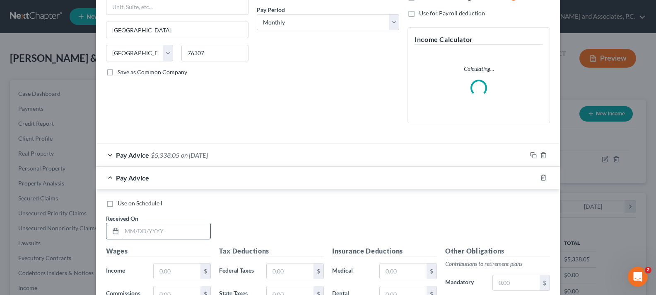
click at [162, 231] on input "text" at bounding box center [166, 231] width 89 height 16
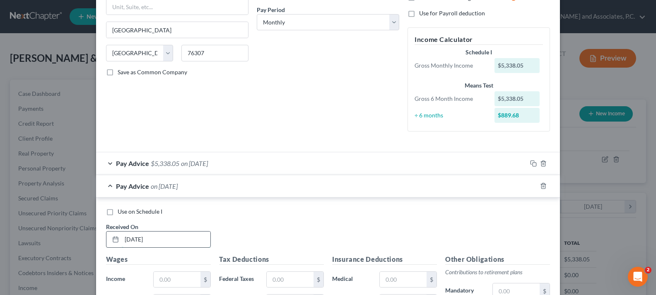
type input "[DATE]"
type input "5,338.05"
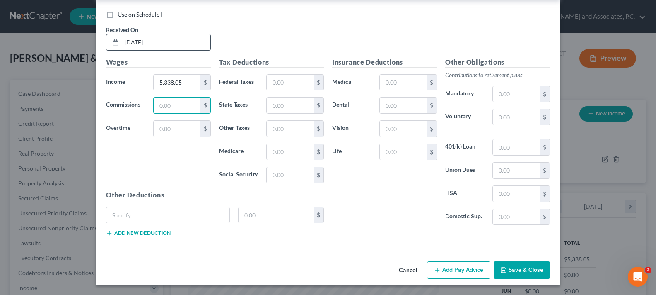
scroll to position [324, 0]
click at [445, 271] on button "Add Pay Advice" at bounding box center [458, 269] width 63 height 17
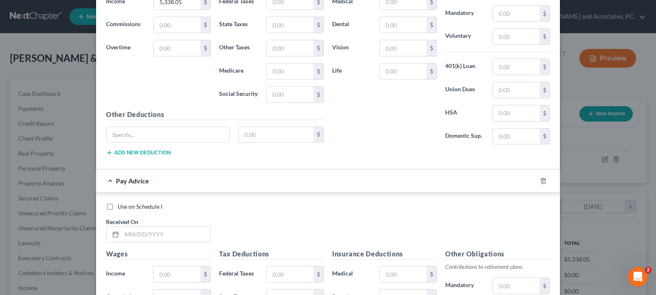
scroll to position [489, 0]
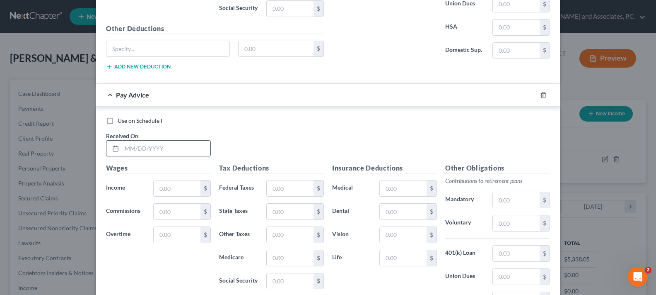
click at [157, 148] on input "text" at bounding box center [166, 148] width 89 height 16
type input "[DATE]"
type input "5,338.05"
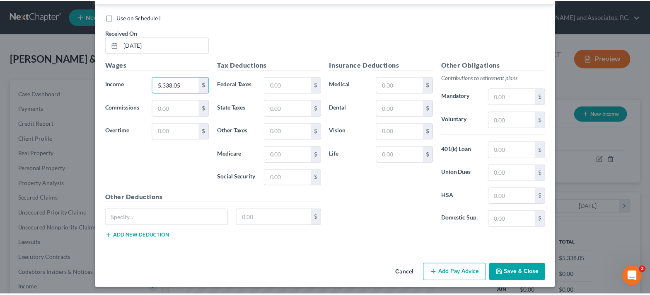
scroll to position [596, 0]
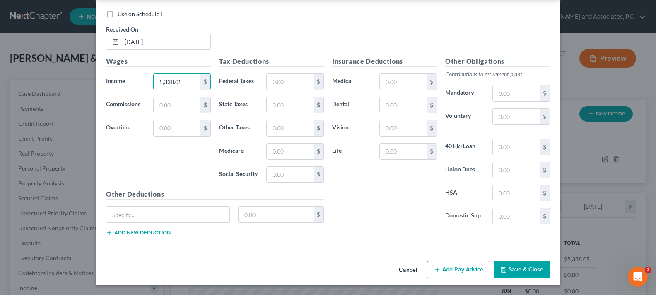
click at [528, 267] on button "Save & Close" at bounding box center [522, 269] width 56 height 17
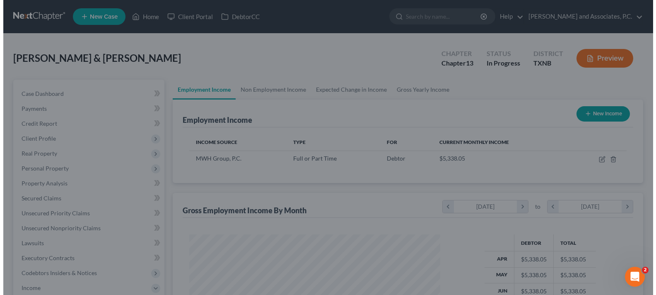
scroll to position [414180, 414064]
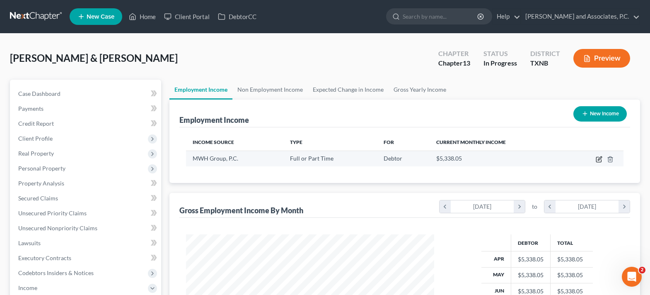
click at [600, 157] on icon "button" at bounding box center [599, 159] width 7 height 7
select select "0"
select select "45"
select select "0"
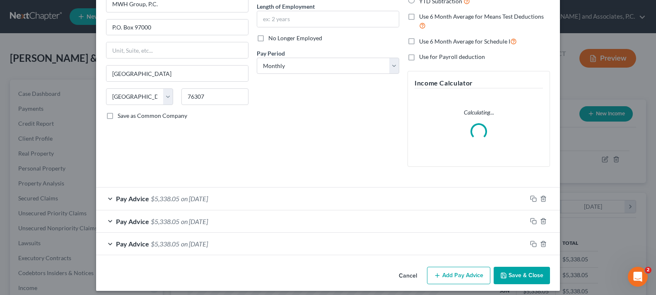
scroll to position [0, 0]
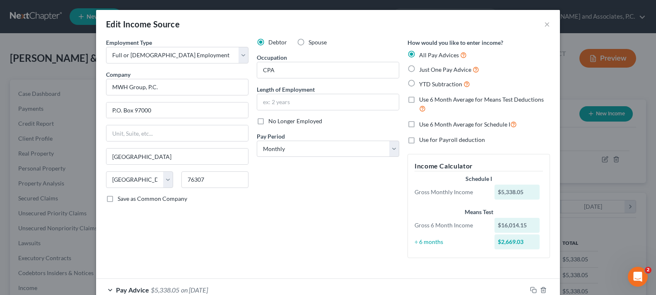
click at [419, 101] on label "Use 6 Month Average for Means Test Deductions" at bounding box center [484, 104] width 131 height 18
click at [423, 101] on input "Use 6 Month Average for Means Test Deductions" at bounding box center [425, 97] width 5 height 5
checkbox input "true"
click at [419, 126] on label "Use 6 Month Average for Schedule I" at bounding box center [468, 124] width 98 height 10
click at [423, 125] on input "Use 6 Month Average for Schedule I" at bounding box center [425, 121] width 5 height 5
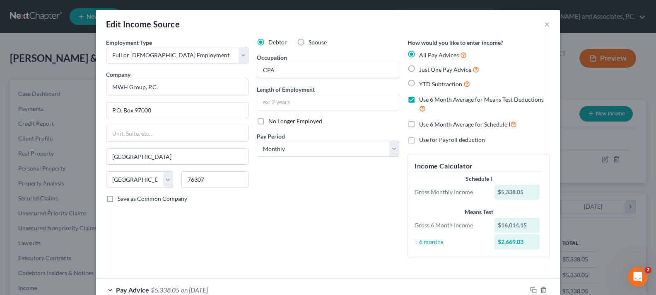
checkbox input "true"
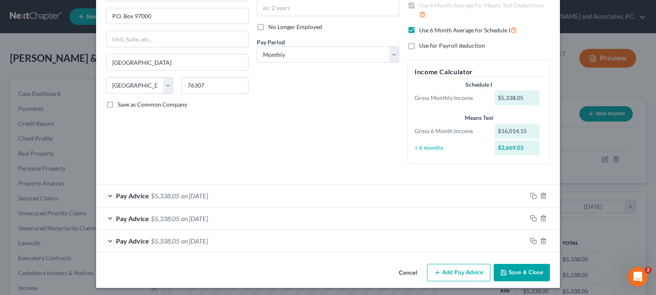
scroll to position [97, 0]
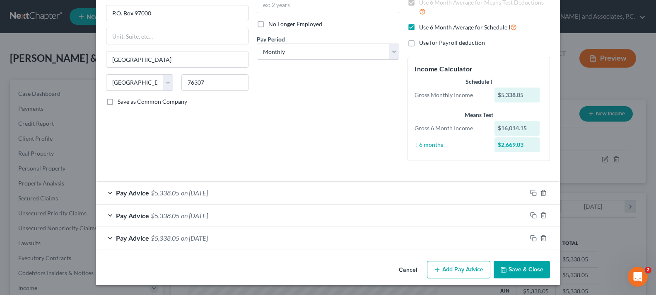
click at [459, 271] on button "Add Pay Advice" at bounding box center [458, 269] width 63 height 17
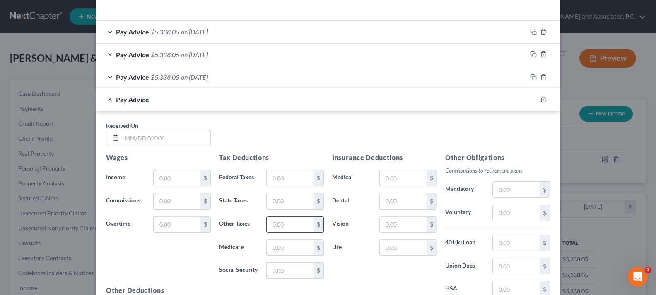
scroll to position [263, 0]
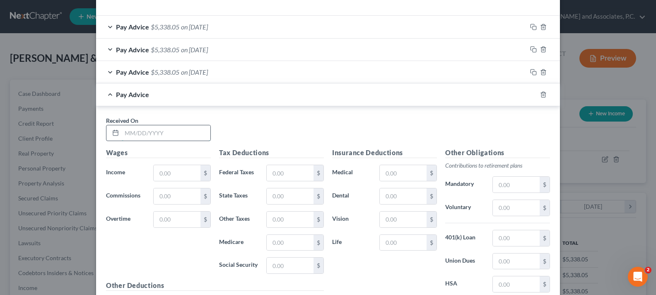
click at [148, 135] on input "text" at bounding box center [166, 133] width 89 height 16
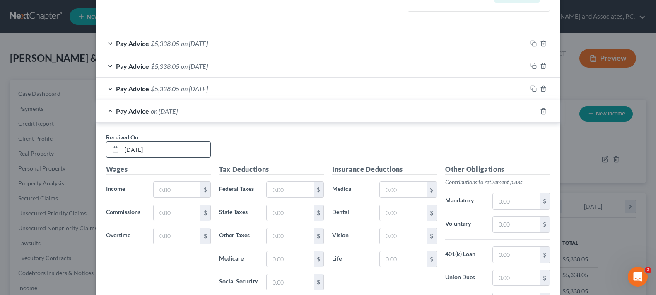
type input "[DATE]"
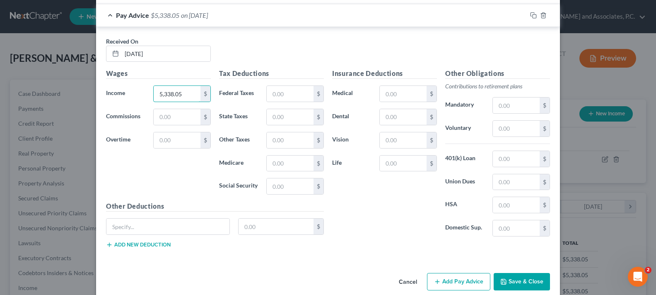
scroll to position [370, 0]
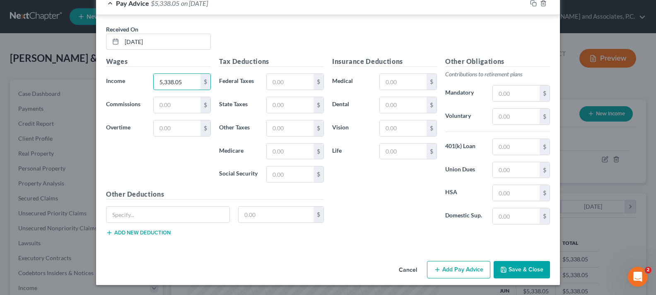
type input "5,338.05"
click at [456, 271] on button "Add Pay Advice" at bounding box center [458, 269] width 63 height 17
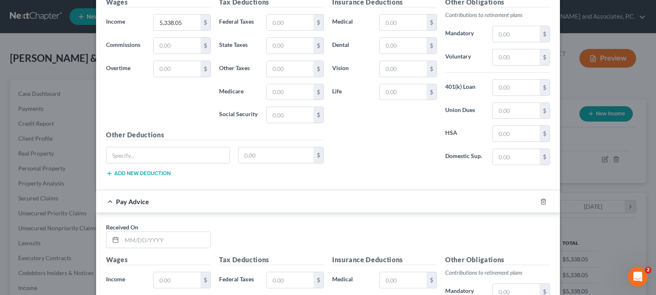
scroll to position [536, 0]
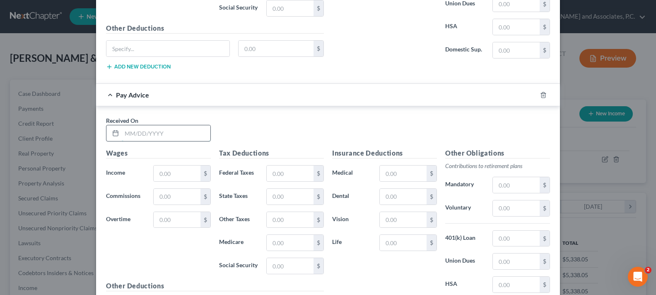
click at [154, 138] on input "text" at bounding box center [166, 133] width 89 height 16
type input "[DATE]"
click at [160, 169] on input "text" at bounding box center [177, 173] width 47 height 16
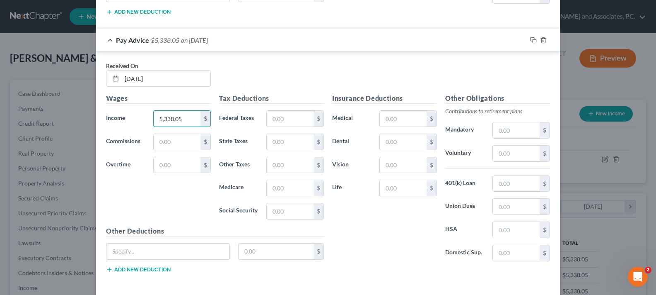
scroll to position [627, 0]
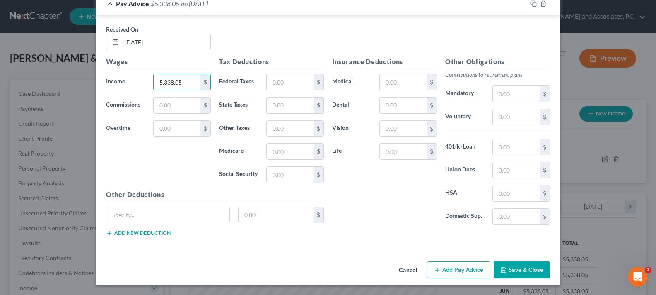
type input "5,338.05"
click at [464, 266] on button "Add Pay Advice" at bounding box center [458, 269] width 63 height 17
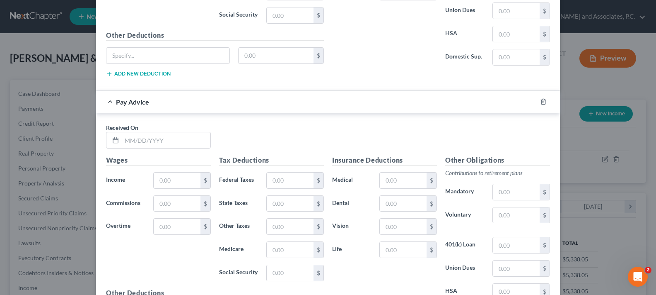
scroll to position [793, 0]
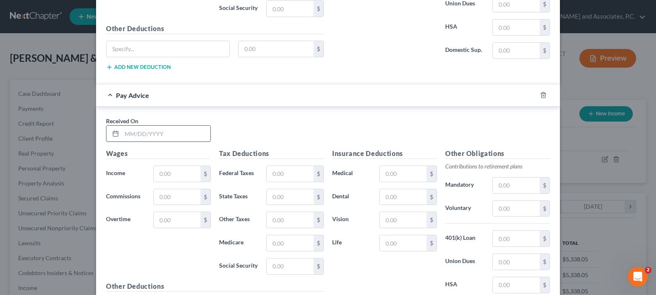
click at [143, 131] on input "text" at bounding box center [166, 134] width 89 height 16
type input "[DATE]"
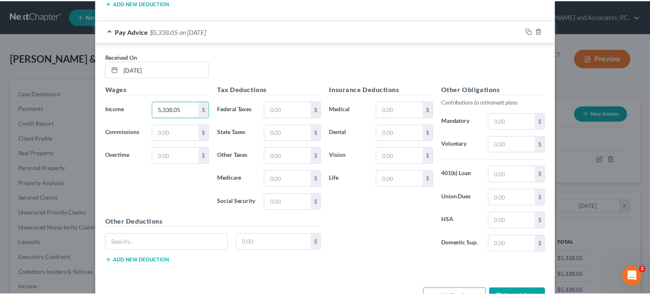
scroll to position [885, 0]
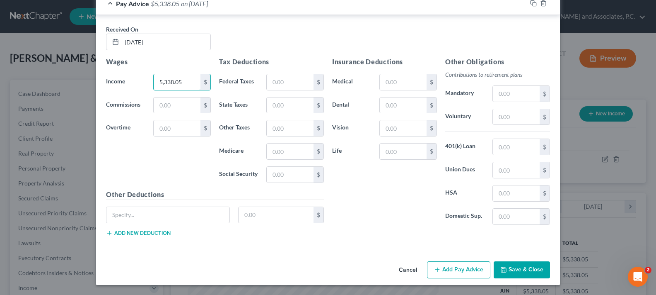
type input "5,338.05"
click at [525, 271] on button "Save & Close" at bounding box center [522, 269] width 56 height 17
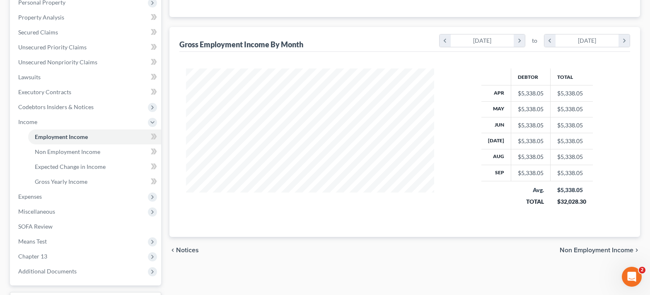
scroll to position [0, 0]
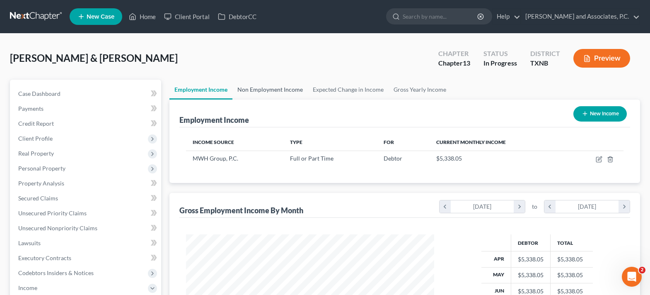
click at [268, 88] on link "Non Employment Income" at bounding box center [269, 90] width 75 height 20
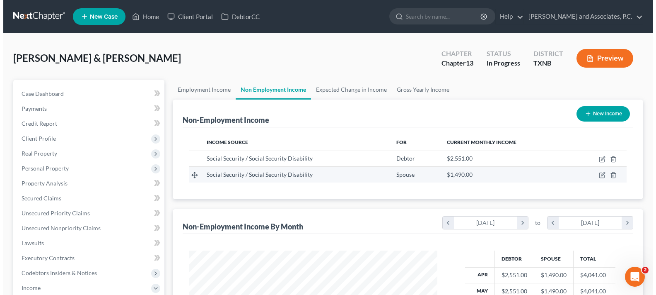
scroll to position [149, 265]
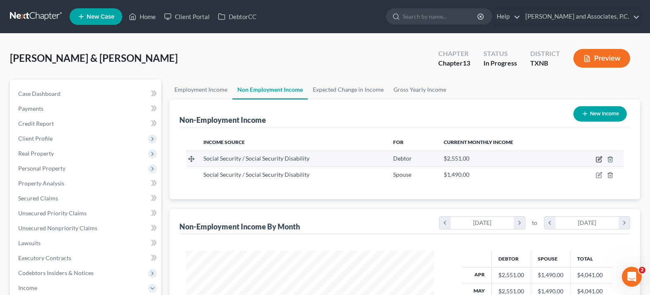
click at [597, 160] on icon "button" at bounding box center [599, 159] width 7 height 7
select select "4"
select select "0"
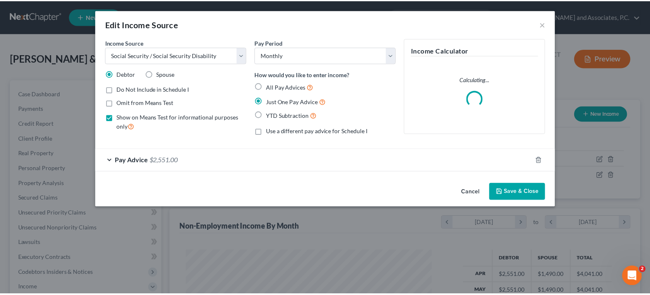
scroll to position [149, 268]
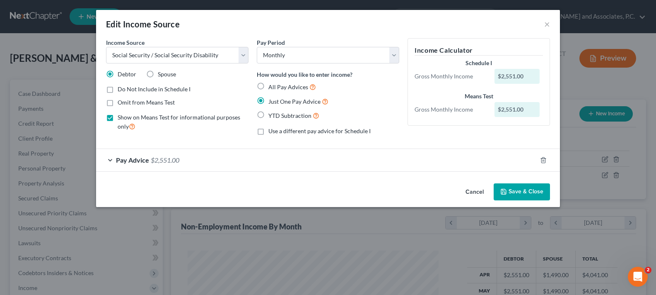
click at [521, 187] on button "Save & Close" at bounding box center [522, 191] width 56 height 17
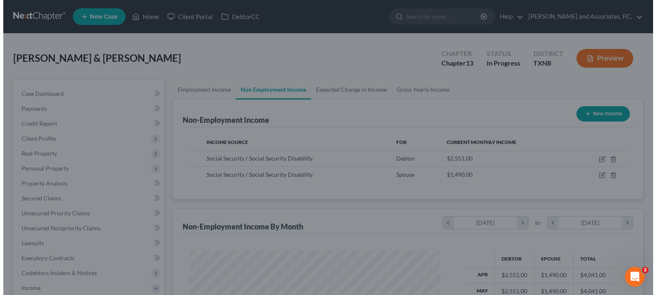
scroll to position [414180, 414064]
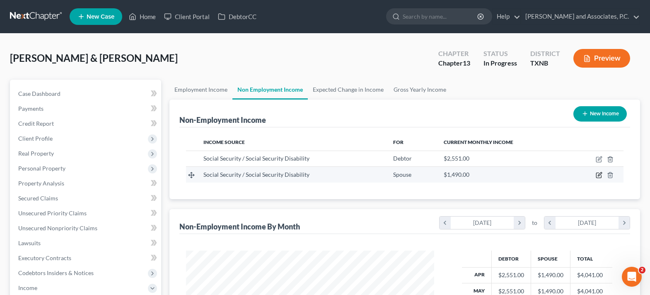
click at [597, 175] on icon "button" at bounding box center [599, 175] width 7 height 7
select select "4"
select select "0"
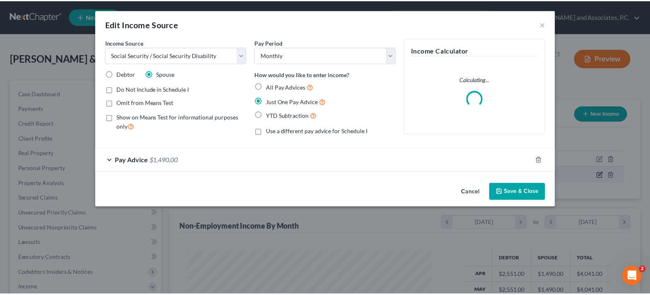
scroll to position [149, 268]
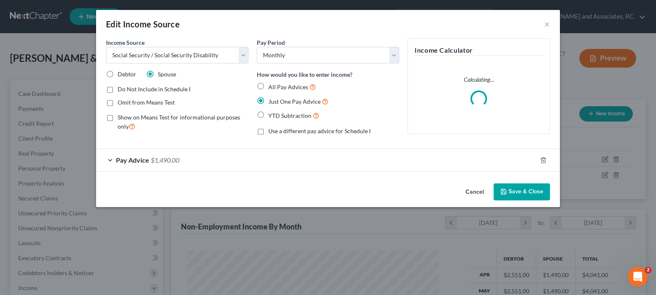
click at [118, 120] on label "Show on Means Test for informational purposes only" at bounding box center [183, 122] width 131 height 18
click at [121, 118] on input "Show on Means Test for informational purposes only" at bounding box center [123, 115] width 5 height 5
checkbox input "true"
click at [508, 191] on button "Save & Close" at bounding box center [522, 191] width 56 height 17
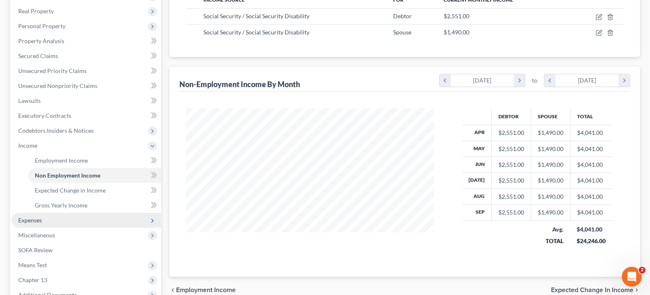
scroll to position [166, 0]
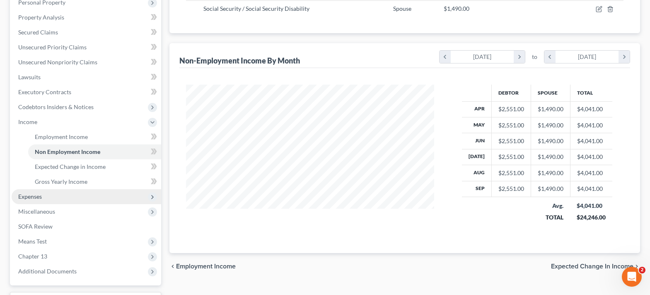
click at [51, 201] on span "Expenses" at bounding box center [87, 196] width 150 height 15
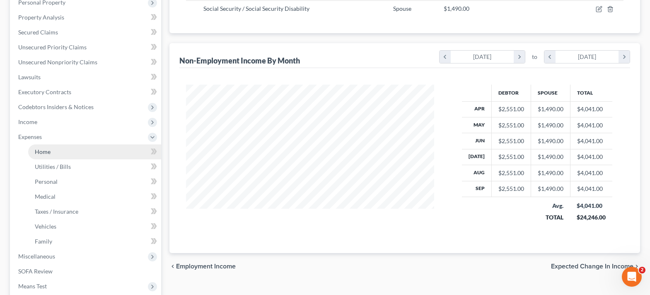
click at [49, 153] on span "Home" at bounding box center [43, 151] width 16 height 7
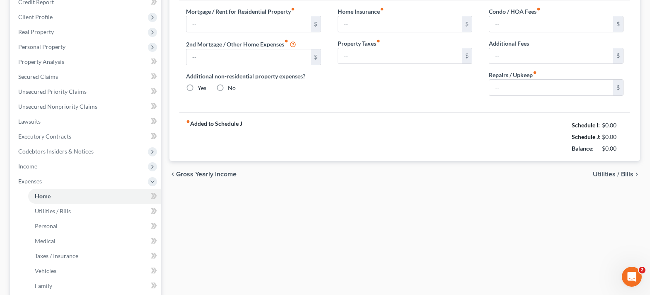
type input "0.00"
radio input "true"
type input "0.00"
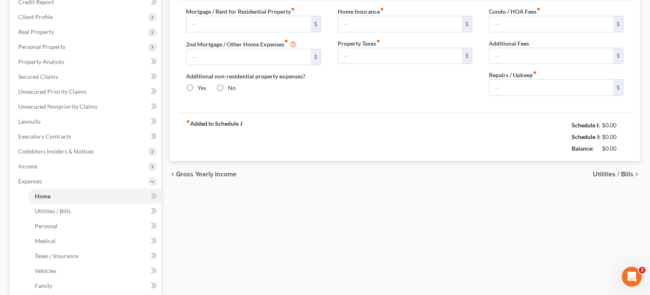
type input "0.00"
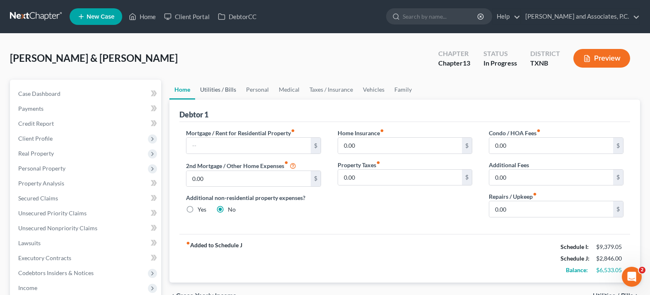
click at [217, 91] on link "Utilities / Bills" at bounding box center [218, 90] width 46 height 20
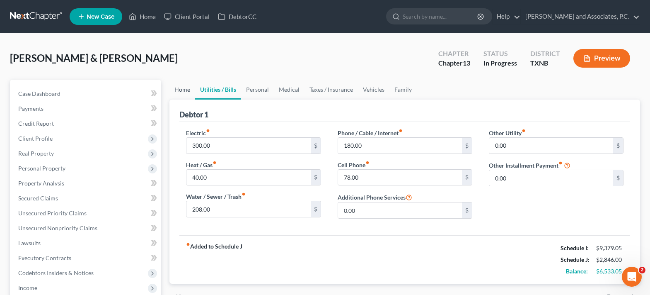
click at [177, 90] on link "Home" at bounding box center [182, 90] width 26 height 20
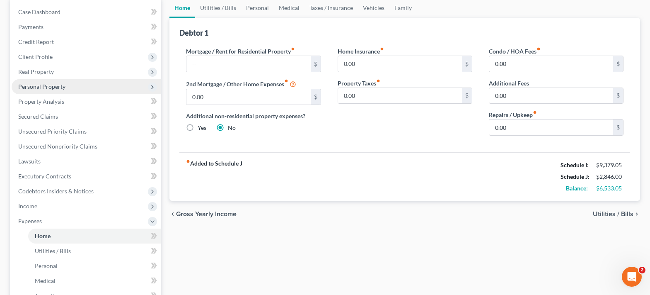
scroll to position [166, 0]
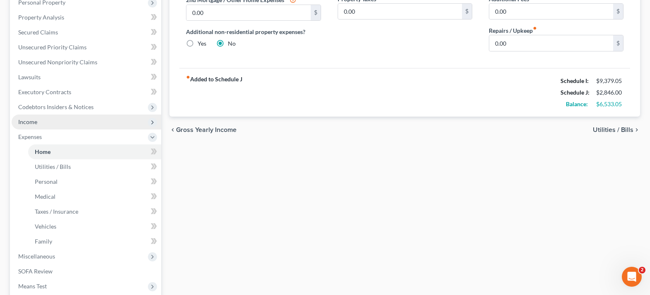
click at [99, 126] on span "Income" at bounding box center [87, 121] width 150 height 15
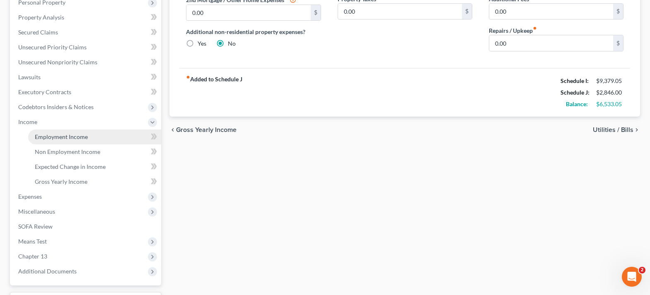
click at [97, 140] on link "Employment Income" at bounding box center [94, 136] width 133 height 15
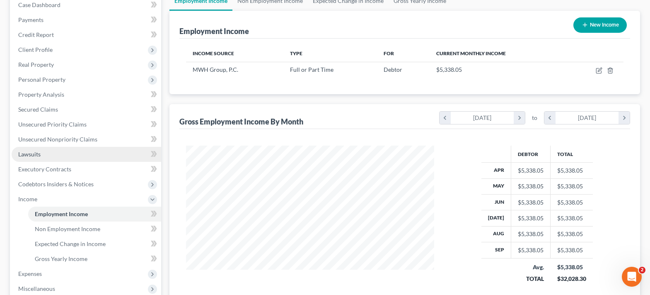
scroll to position [235, 0]
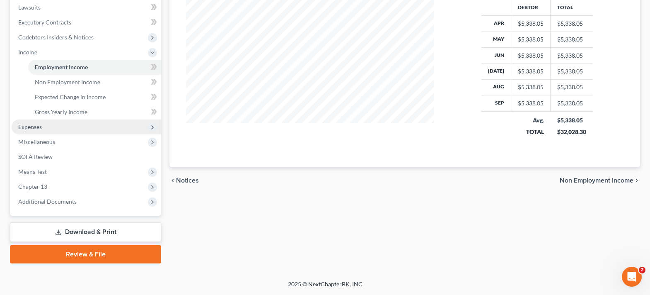
click at [72, 128] on span "Expenses" at bounding box center [87, 126] width 150 height 15
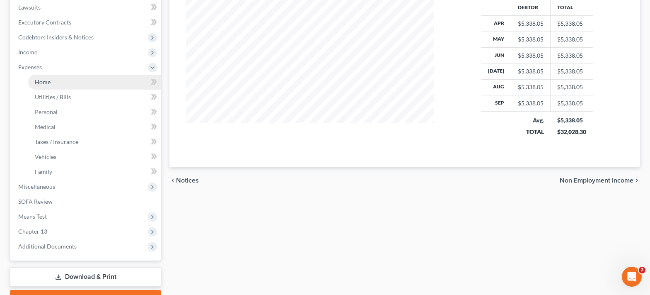
click at [69, 87] on link "Home" at bounding box center [94, 82] width 133 height 15
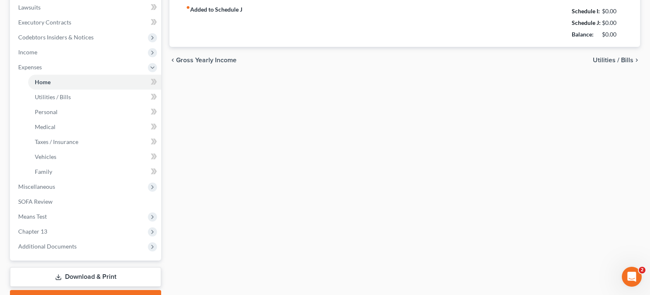
type input "0.00"
radio input "true"
type input "0.00"
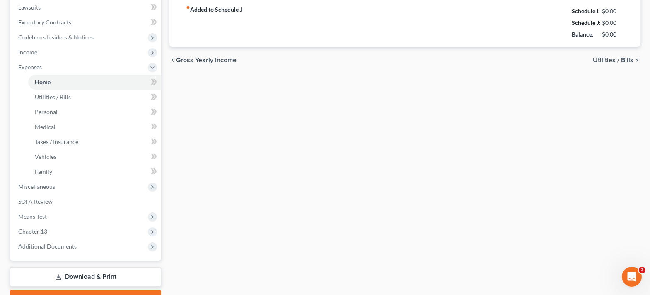
type input "0.00"
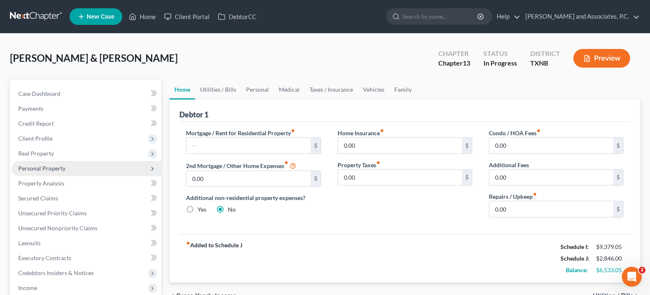
scroll to position [166, 0]
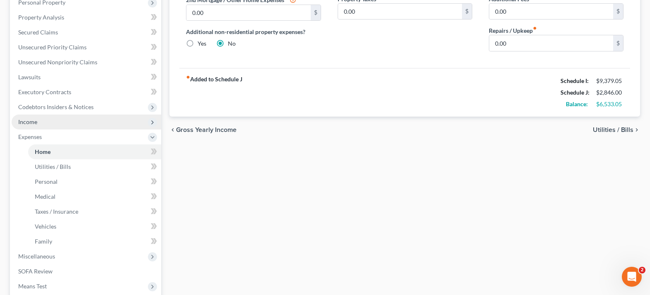
click at [60, 123] on span "Income" at bounding box center [87, 121] width 150 height 15
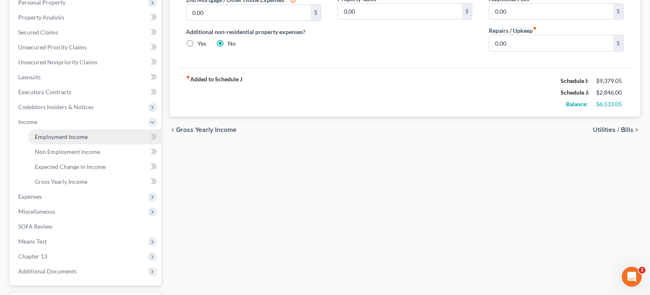
click at [60, 134] on span "Employment Income" at bounding box center [61, 136] width 53 height 7
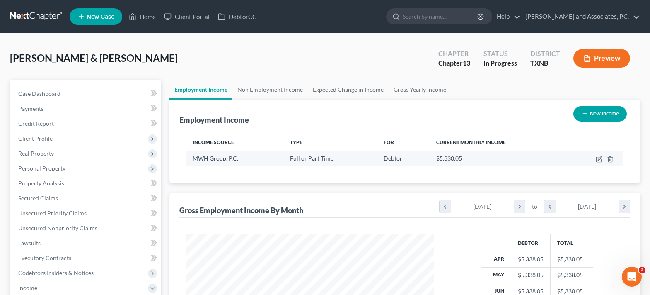
click at [598, 162] on td at bounding box center [595, 158] width 57 height 16
click at [254, 93] on link "Non Employment Income" at bounding box center [269, 90] width 75 height 20
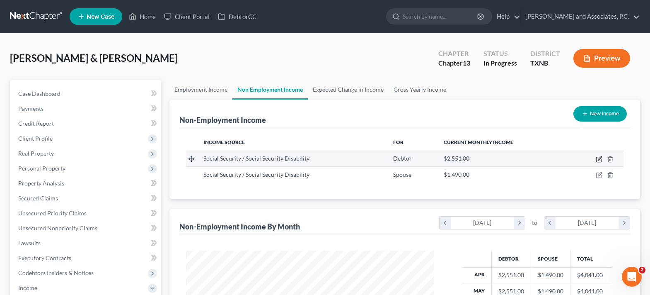
click at [597, 161] on icon "button" at bounding box center [599, 159] width 7 height 7
select select "4"
select select "0"
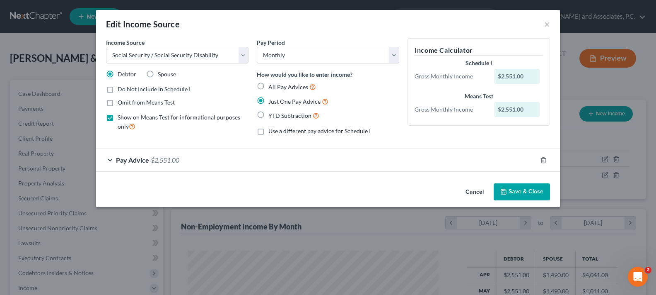
click at [118, 90] on label "Do Not Include in Schedule I" at bounding box center [154, 89] width 73 height 8
click at [121, 90] on input "Do Not Include in Schedule I" at bounding box center [123, 87] width 5 height 5
checkbox input "true"
click at [527, 191] on button "Save & Close" at bounding box center [522, 191] width 56 height 17
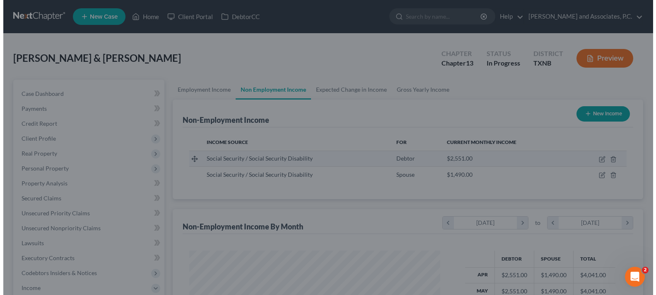
scroll to position [414180, 414064]
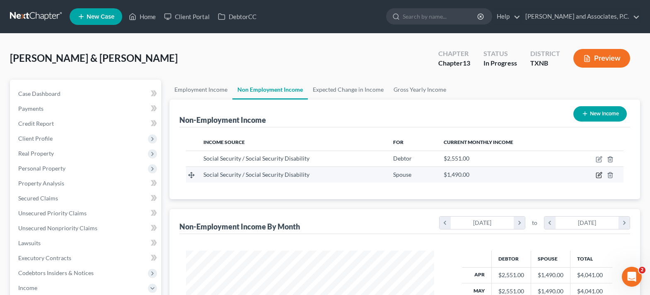
click at [597, 175] on icon "button" at bounding box center [599, 175] width 7 height 7
select select "4"
select select "0"
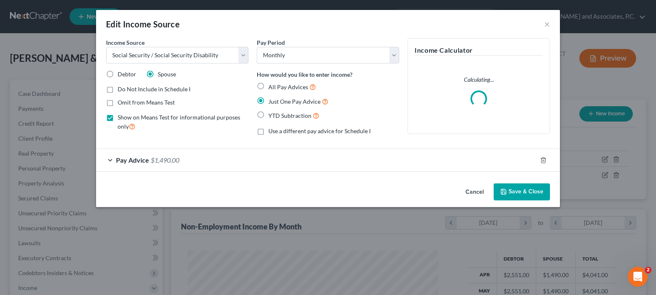
click at [521, 198] on button "Save & Close" at bounding box center [522, 191] width 56 height 17
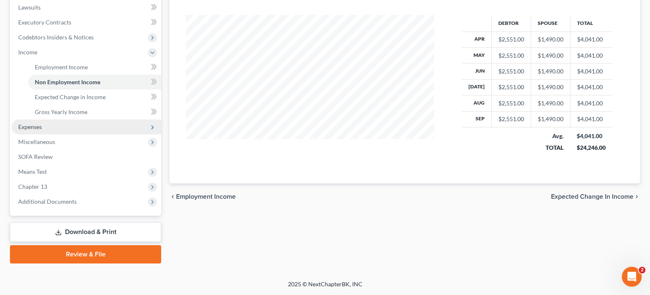
click at [41, 133] on span "Expenses" at bounding box center [87, 126] width 150 height 15
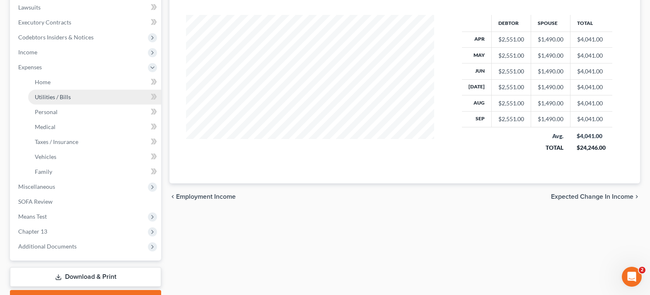
click at [58, 97] on span "Utilities / Bills" at bounding box center [53, 96] width 36 height 7
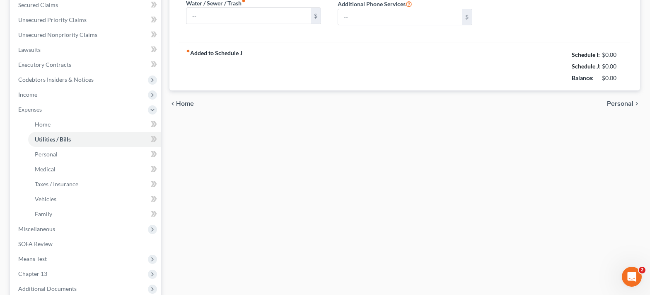
type input "300.00"
type input "40.00"
type input "208.00"
type input "180.00"
type input "78.00"
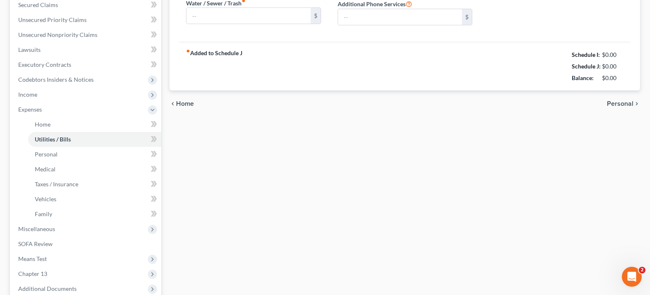
type input "0.00"
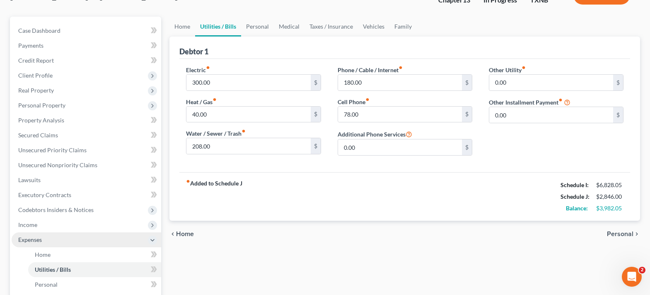
scroll to position [83, 0]
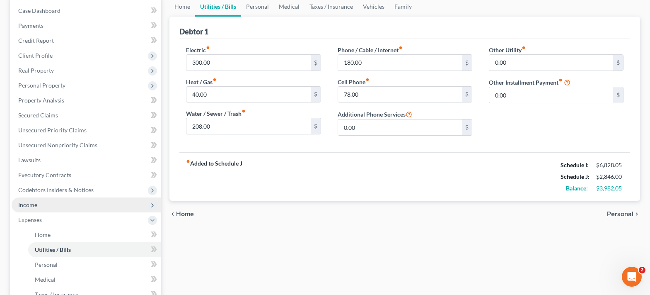
click at [43, 208] on span "Income" at bounding box center [87, 204] width 150 height 15
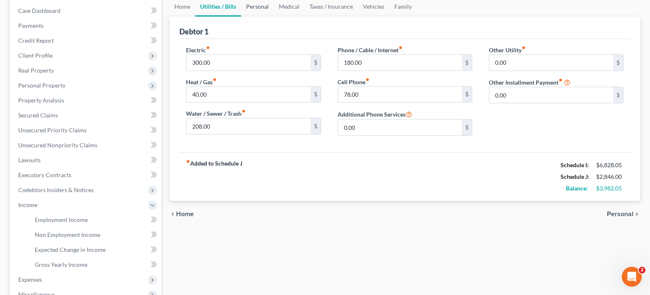
click at [256, 4] on link "Personal" at bounding box center [257, 7] width 33 height 20
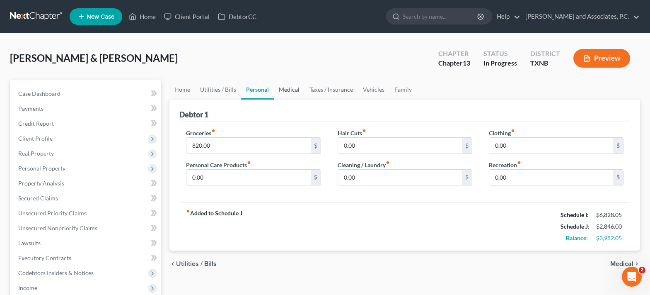
click at [278, 89] on link "Medical" at bounding box center [289, 90] width 31 height 20
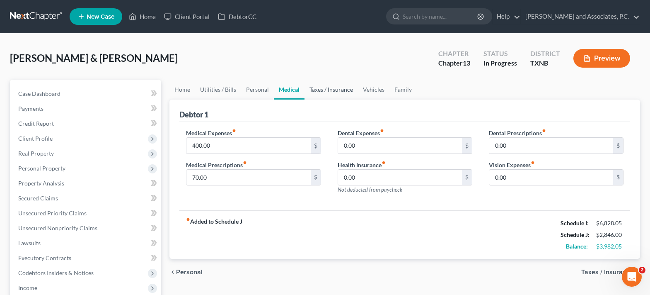
click at [323, 87] on link "Taxes / Insurance" at bounding box center [331, 90] width 53 height 20
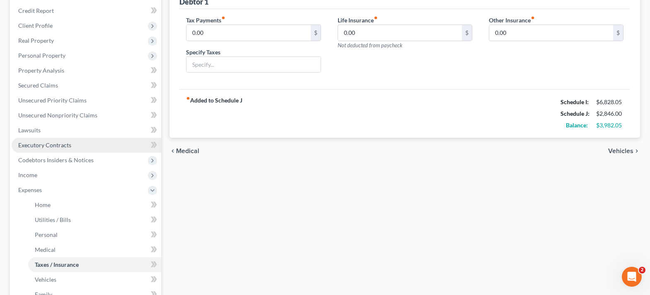
scroll to position [249, 0]
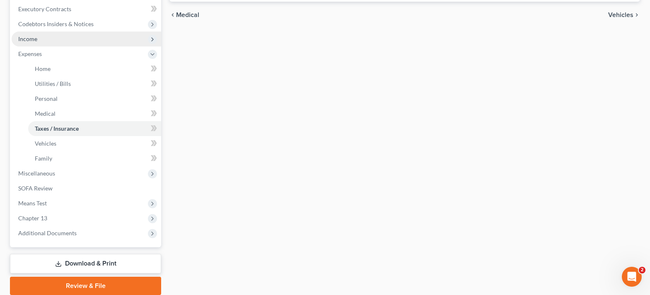
click at [39, 34] on span "Income" at bounding box center [87, 38] width 150 height 15
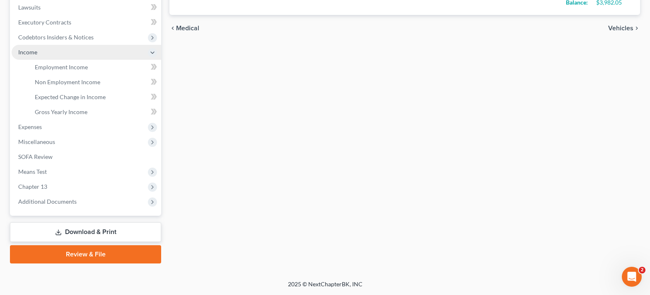
scroll to position [235, 0]
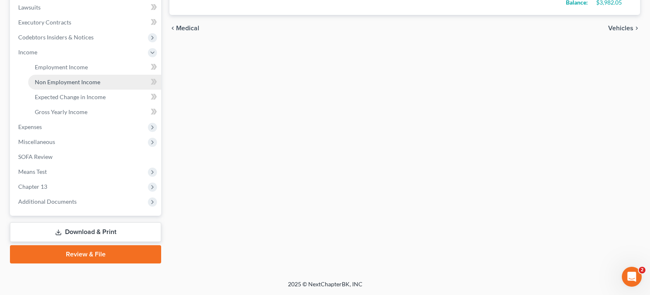
click at [72, 83] on span "Non Employment Income" at bounding box center [67, 81] width 65 height 7
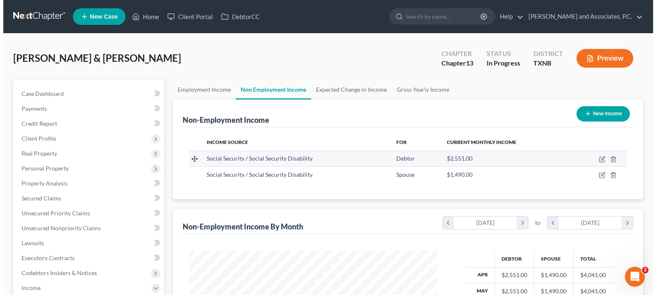
scroll to position [149, 265]
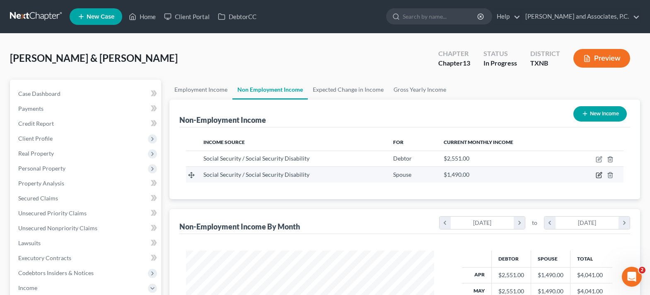
click at [600, 172] on icon "button" at bounding box center [599, 175] width 7 height 7
select select "4"
select select "0"
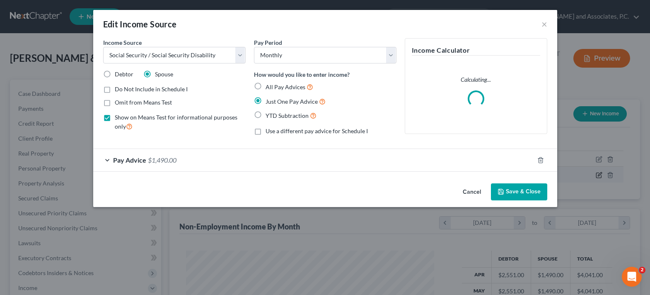
scroll to position [149, 268]
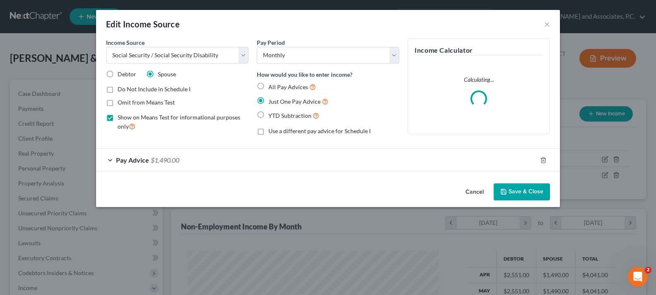
click at [118, 91] on label "Do Not Include in Schedule I" at bounding box center [154, 89] width 73 height 8
click at [121, 90] on input "Do Not Include in Schedule I" at bounding box center [123, 87] width 5 height 5
checkbox input "true"
click at [523, 191] on button "Save & Close" at bounding box center [522, 191] width 56 height 17
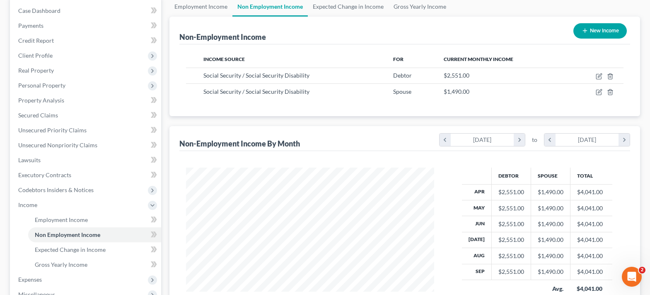
scroll to position [166, 0]
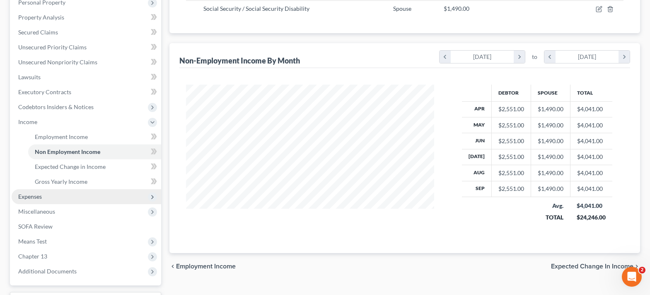
click at [72, 199] on span "Expenses" at bounding box center [87, 196] width 150 height 15
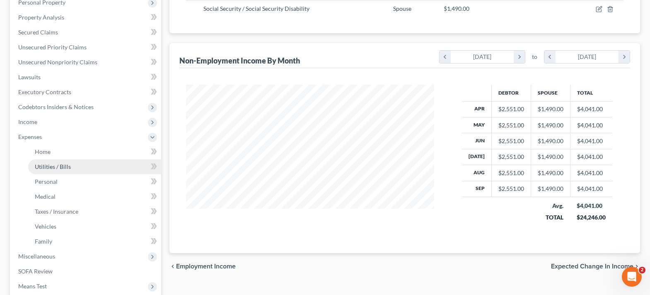
click at [75, 161] on link "Utilities / Bills" at bounding box center [94, 166] width 133 height 15
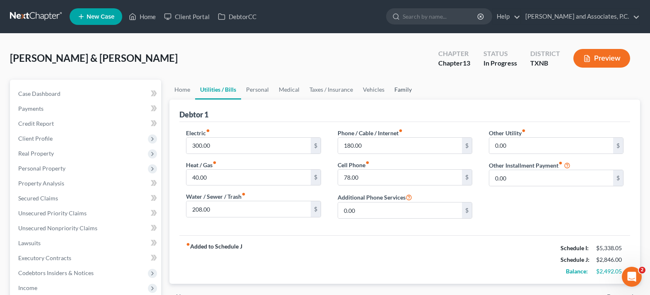
click at [398, 91] on link "Family" at bounding box center [402, 90] width 27 height 20
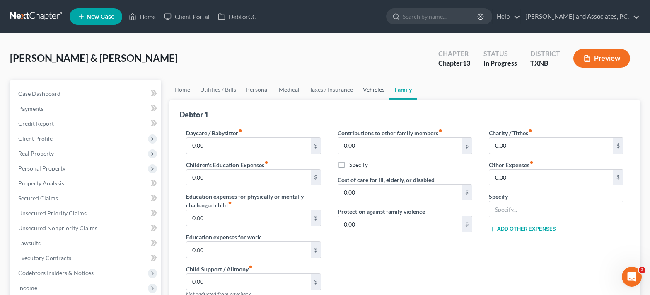
click at [372, 91] on link "Vehicles" at bounding box center [373, 90] width 31 height 20
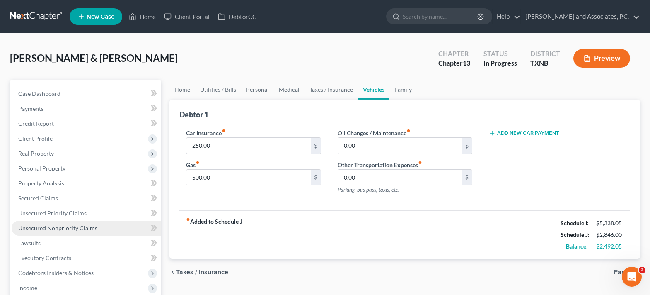
click at [84, 228] on span "Unsecured Nonpriority Claims" at bounding box center [57, 227] width 79 height 7
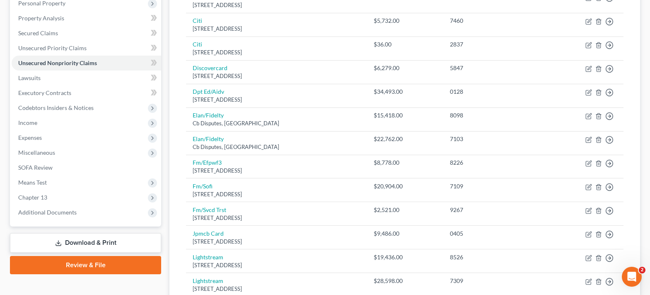
scroll to position [249, 0]
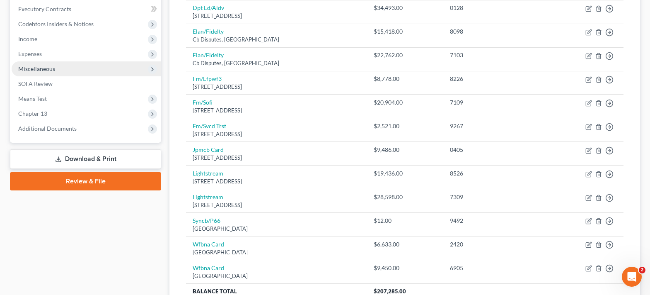
click at [50, 61] on span "Miscellaneous" at bounding box center [87, 68] width 150 height 15
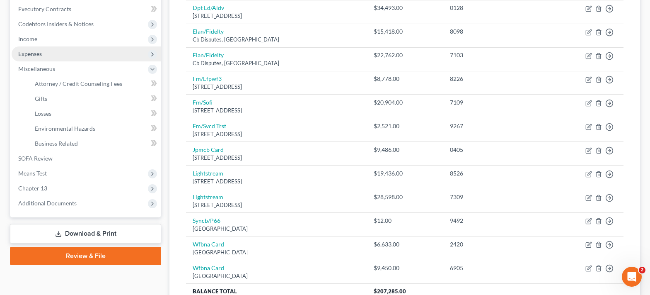
click at [48, 58] on span "Expenses" at bounding box center [87, 53] width 150 height 15
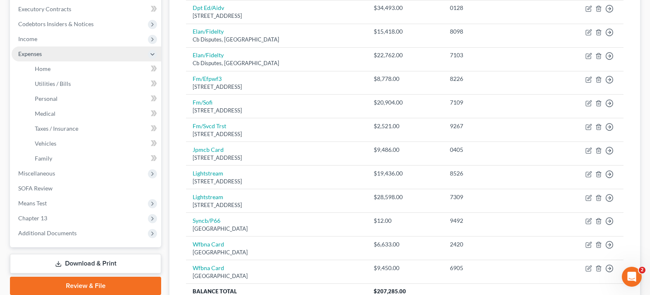
click at [53, 58] on span "Expenses" at bounding box center [87, 53] width 150 height 15
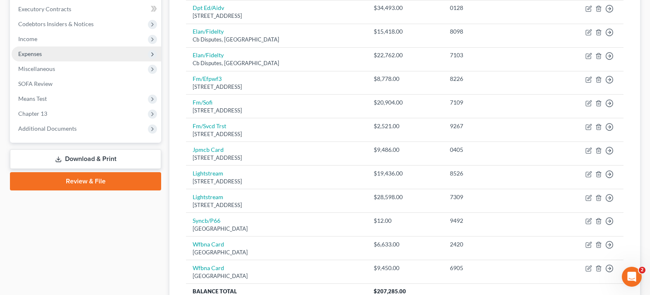
click at [61, 56] on span "Expenses" at bounding box center [87, 53] width 150 height 15
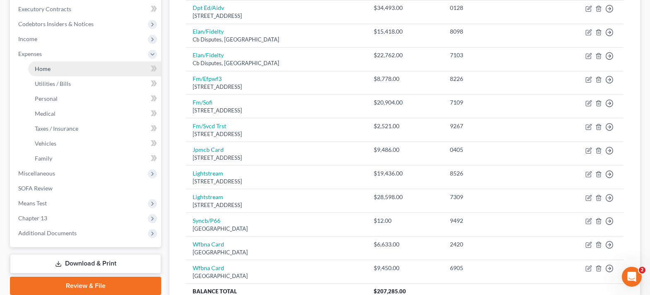
click at [71, 72] on link "Home" at bounding box center [94, 68] width 133 height 15
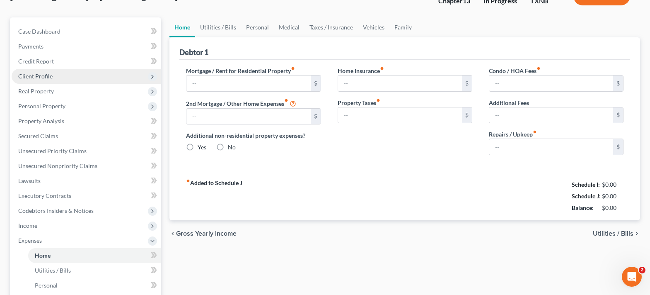
type input "0.00"
radio input "true"
type input "0.00"
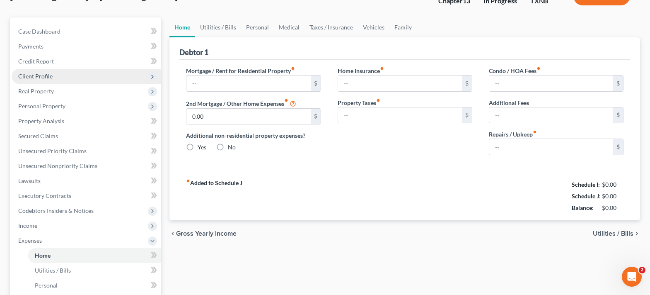
type input "0.00"
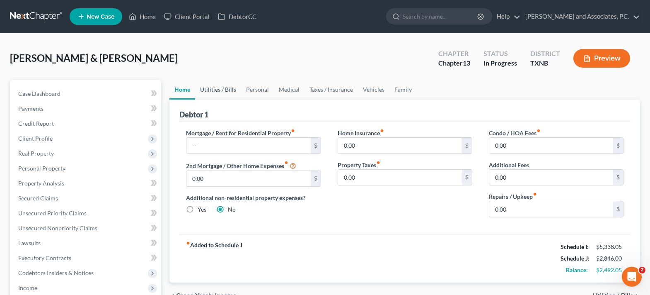
click at [212, 88] on link "Utilities / Bills" at bounding box center [218, 90] width 46 height 20
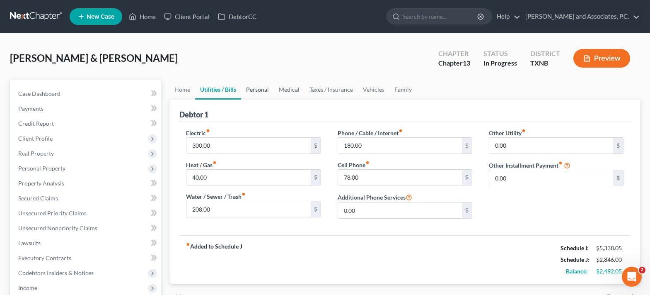
click at [254, 94] on link "Personal" at bounding box center [257, 90] width 33 height 20
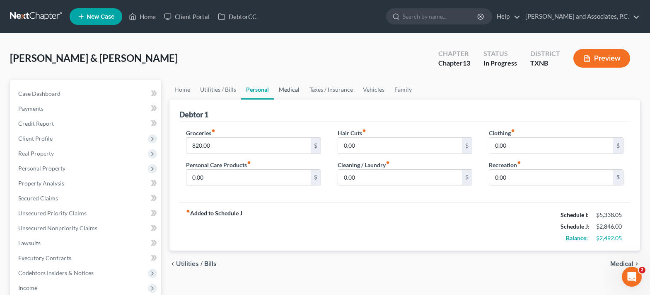
click at [293, 91] on link "Medical" at bounding box center [289, 90] width 31 height 20
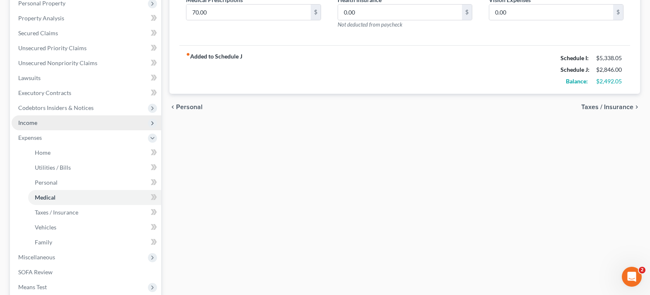
scroll to position [249, 0]
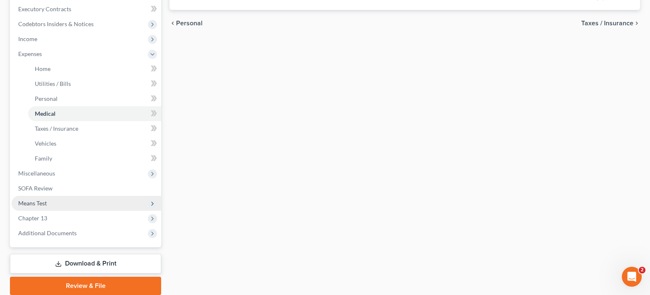
click at [60, 199] on span "Means Test" at bounding box center [87, 203] width 150 height 15
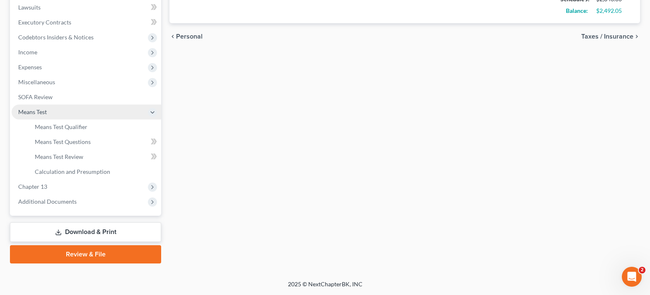
scroll to position [235, 0]
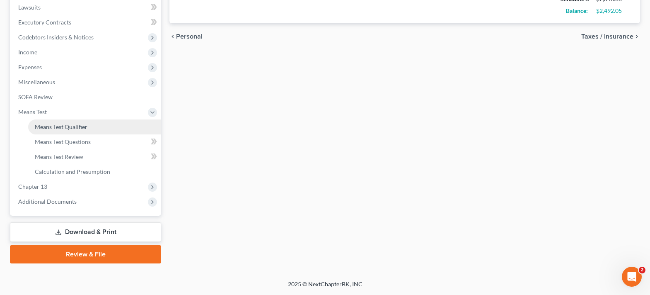
click at [62, 131] on link "Means Test Qualifier" at bounding box center [94, 126] width 133 height 15
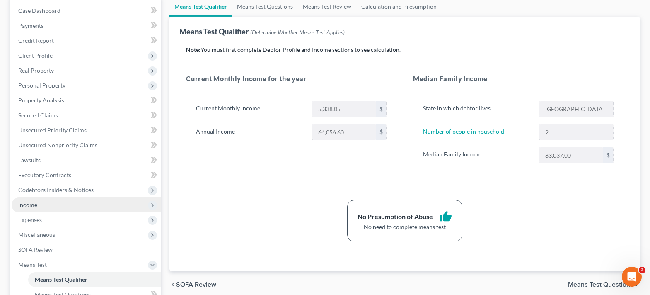
scroll to position [166, 0]
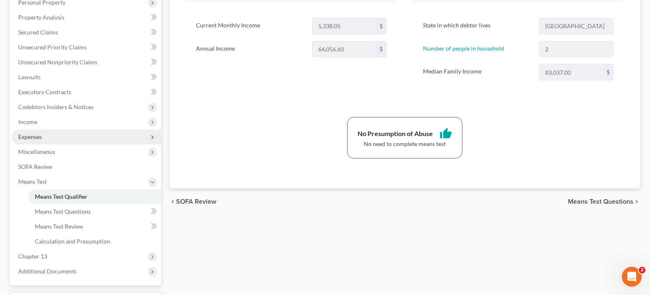
click at [81, 139] on span "Expenses" at bounding box center [87, 136] width 150 height 15
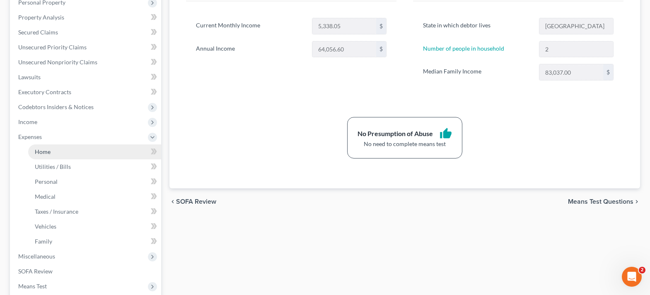
click at [82, 149] on link "Home" at bounding box center [94, 151] width 133 height 15
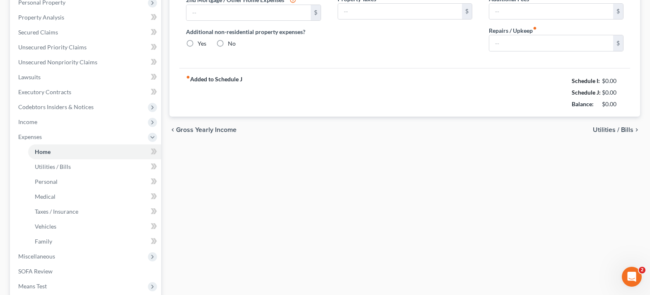
type input "0.00"
radio input "true"
type input "0.00"
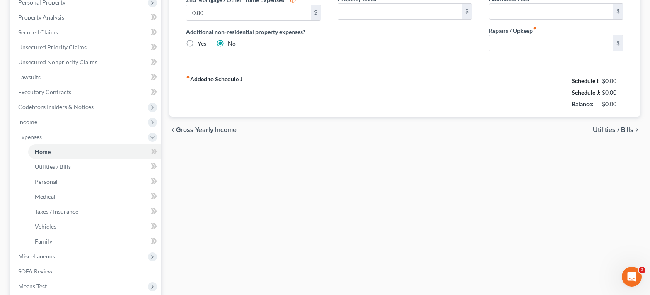
type input "0.00"
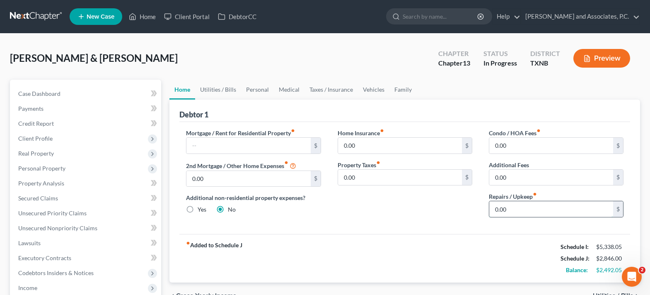
click at [530, 209] on input "0.00" at bounding box center [551, 209] width 124 height 16
click at [372, 89] on link "Vehicles" at bounding box center [373, 90] width 31 height 20
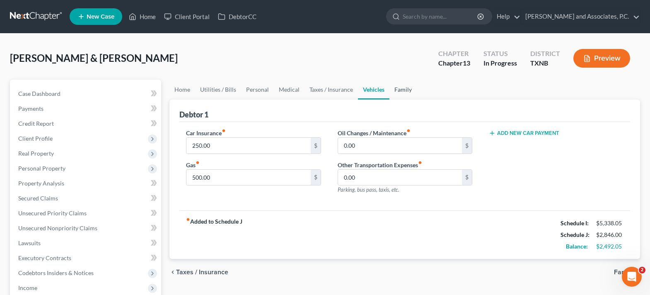
click at [400, 89] on link "Family" at bounding box center [402, 90] width 27 height 20
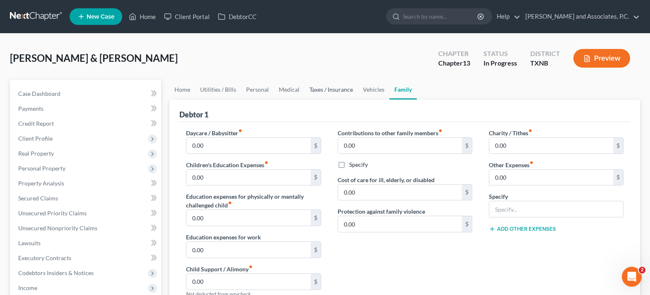
click at [341, 89] on link "Taxes / Insurance" at bounding box center [331, 90] width 53 height 20
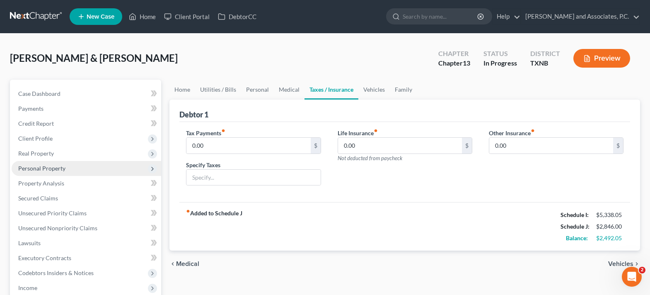
click at [80, 171] on span "Personal Property" at bounding box center [87, 168] width 150 height 15
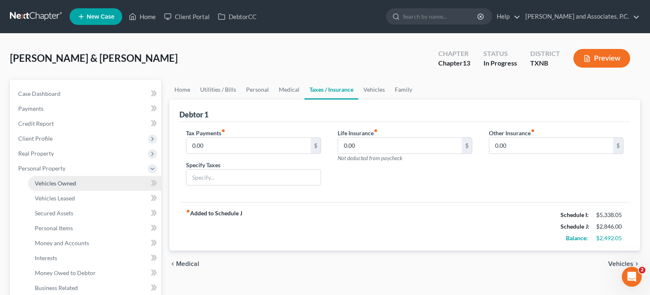
click at [81, 181] on link "Vehicles Owned" at bounding box center [94, 183] width 133 height 15
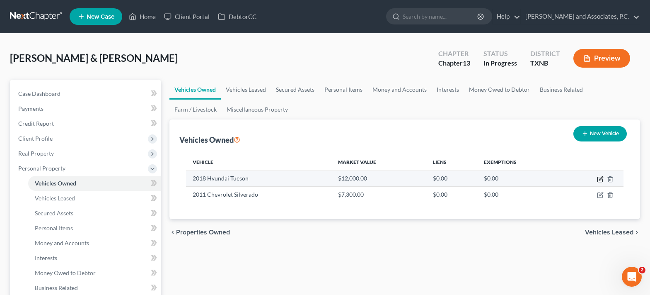
click at [602, 182] on icon "button" at bounding box center [599, 179] width 5 height 5
select select "0"
select select "8"
select select "1"
select select "2"
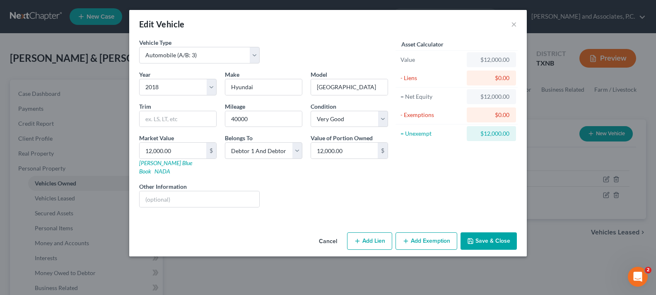
click at [477, 233] on button "Save & Close" at bounding box center [489, 240] width 56 height 17
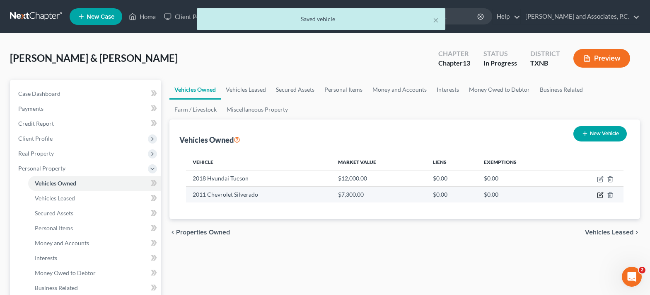
click at [600, 195] on icon "button" at bounding box center [600, 194] width 7 height 7
select select "0"
select select "15"
select select "2"
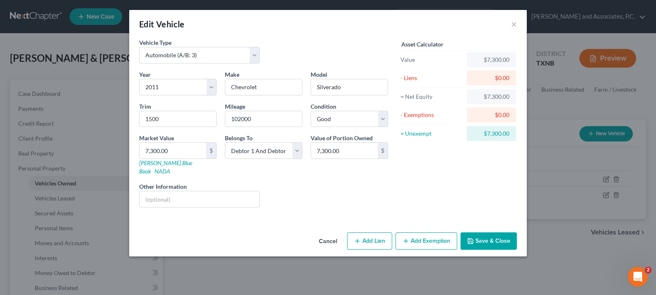
click at [487, 235] on button "Save & Close" at bounding box center [489, 240] width 56 height 17
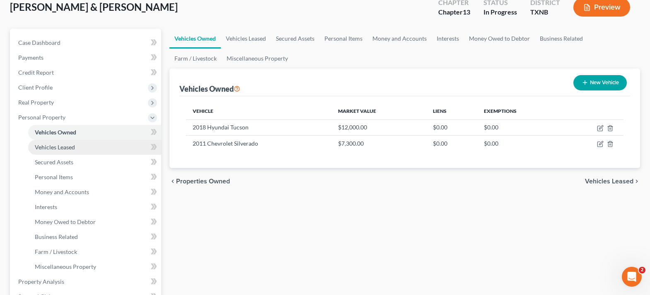
scroll to position [83, 0]
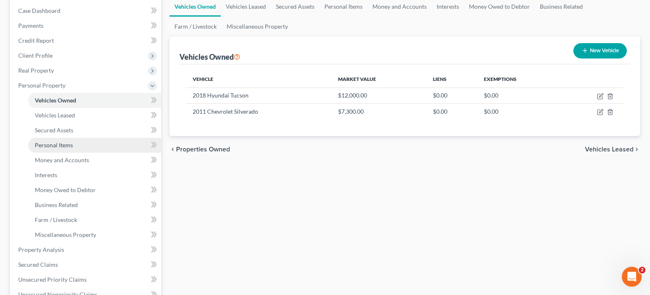
click at [63, 150] on link "Personal Items" at bounding box center [94, 145] width 133 height 15
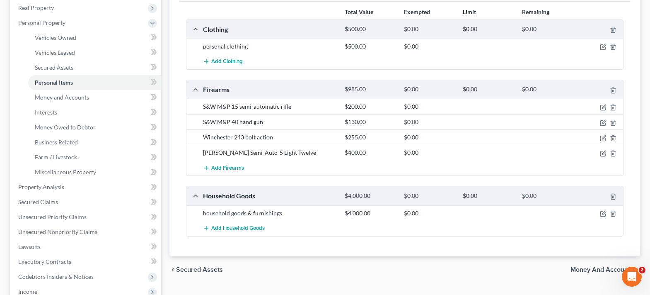
scroll to position [166, 0]
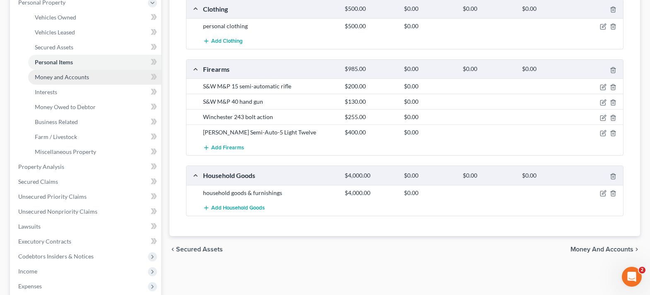
click at [71, 77] on span "Money and Accounts" at bounding box center [62, 76] width 54 height 7
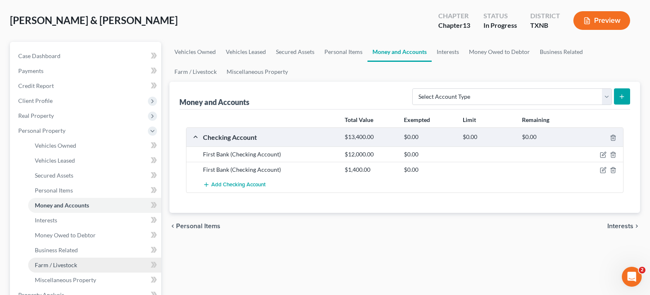
scroll to position [83, 0]
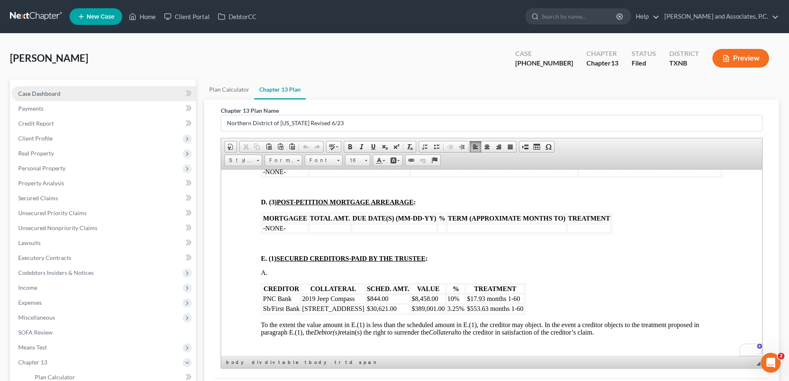
click at [56, 92] on span "Case Dashboard" at bounding box center [39, 93] width 42 height 7
select select "5"
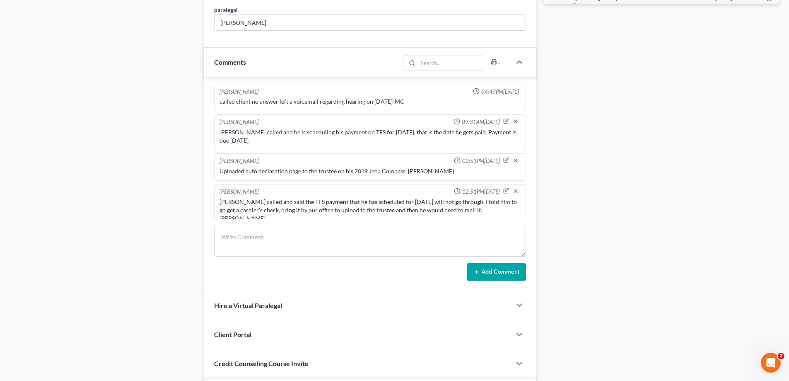
scroll to position [497, 0]
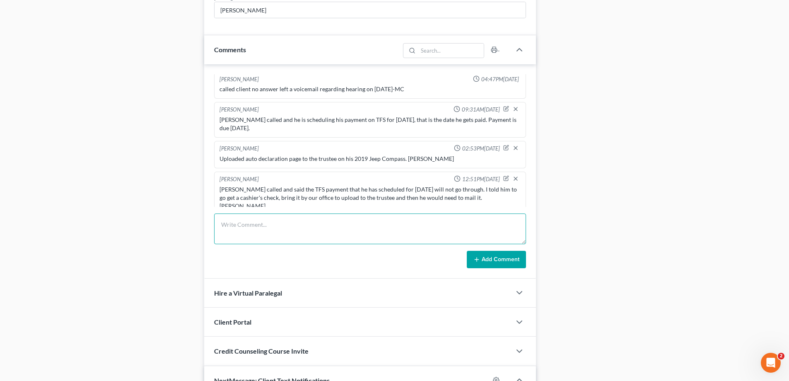
click at [250, 228] on textarea at bounding box center [370, 228] width 312 height 31
type textarea "I"
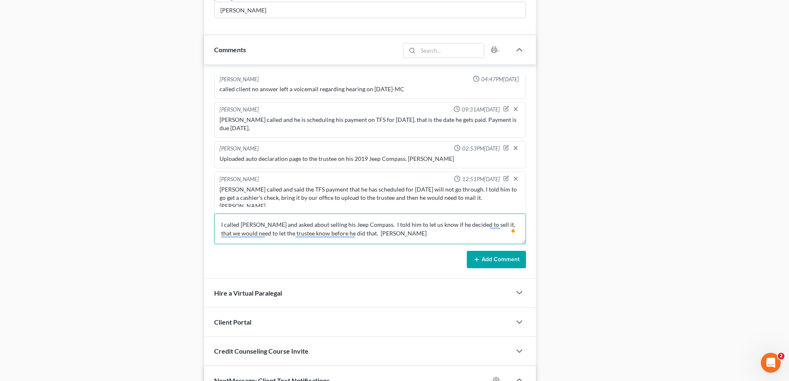
click at [265, 223] on textarea "I called Mr. Tigert and asked about selling his Jeep Compass. I told him to let…" at bounding box center [370, 228] width 312 height 31
type textarea "I returned Mr. Tigert's phone call and he asked about selling his Jeep Compass.…"
click at [477, 258] on line at bounding box center [477, 259] width 0 height 4
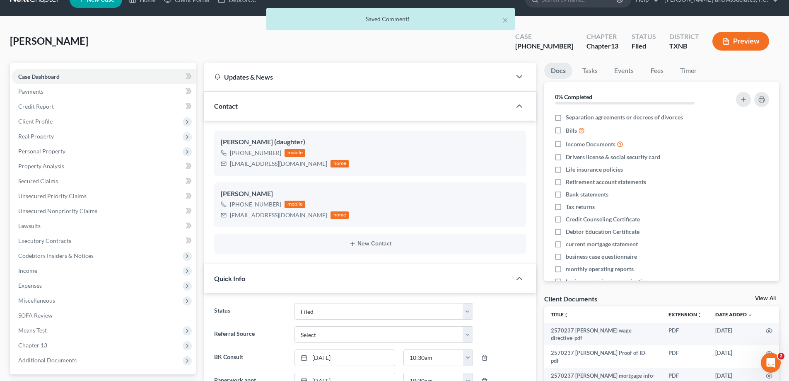
scroll to position [0, 0]
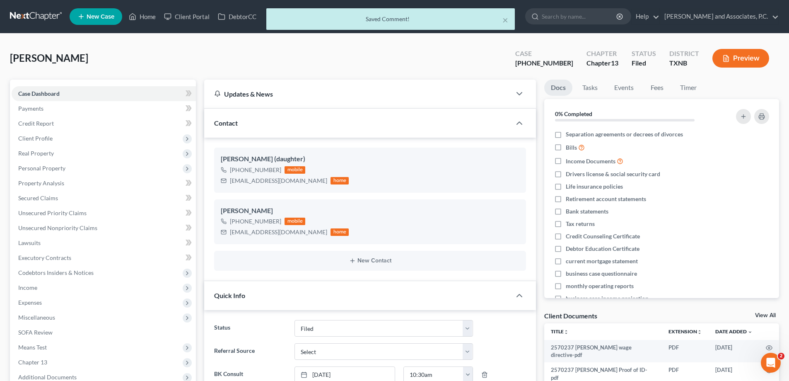
click at [146, 15] on div "× Saved Comment!" at bounding box center [390, 21] width 789 height 26
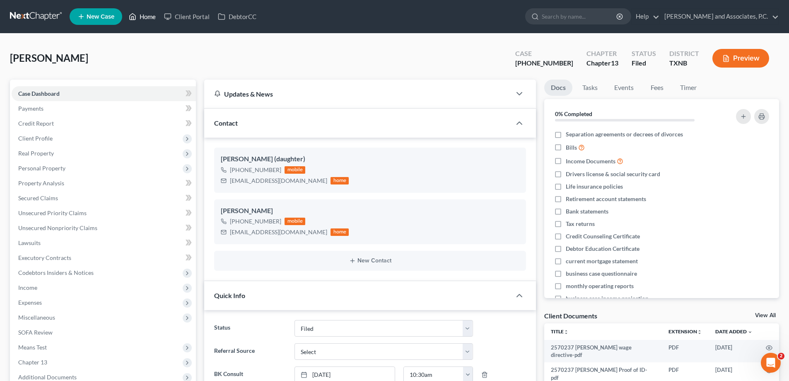
click at [153, 17] on link "Home" at bounding box center [142, 16] width 35 height 15
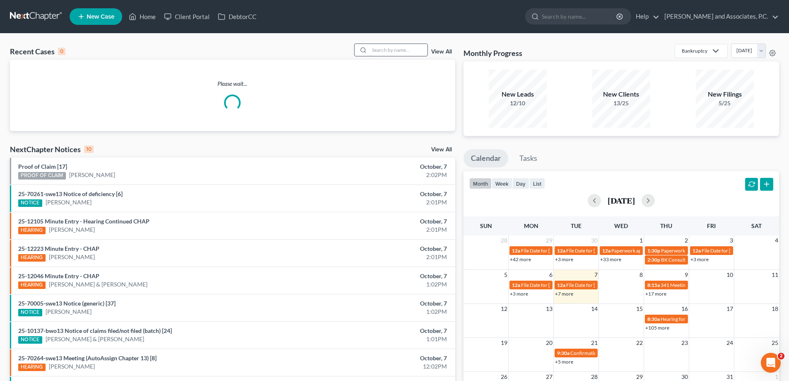
click at [396, 54] on input "search" at bounding box center [399, 50] width 58 height 12
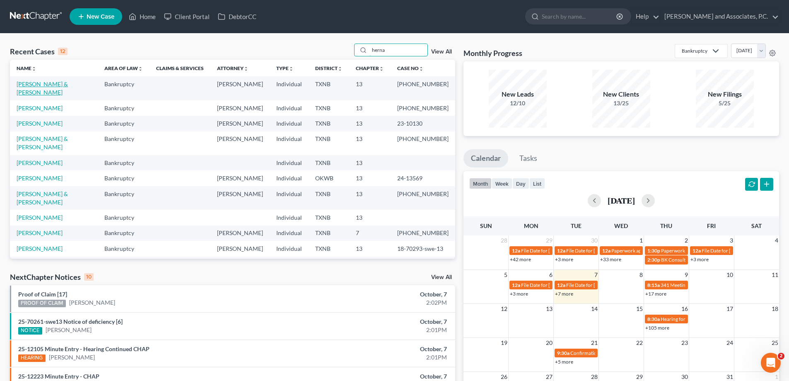
type input "herna"
click at [62, 86] on link "[PERSON_NAME] & [PERSON_NAME]" at bounding box center [42, 87] width 51 height 15
select select "5"
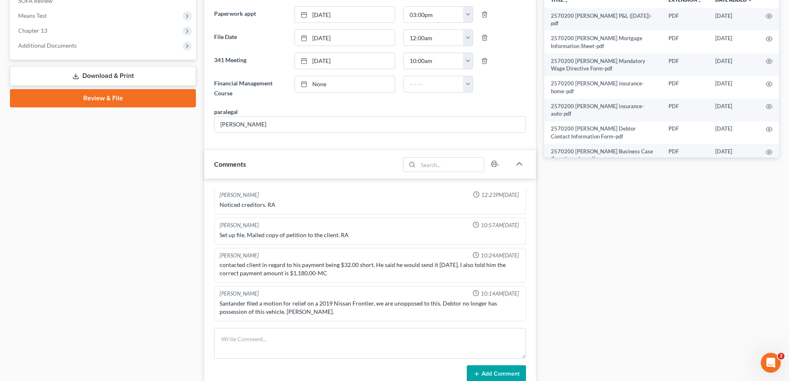
scroll to position [593, 0]
click at [50, 50] on span "Additional Documents" at bounding box center [104, 45] width 184 height 15
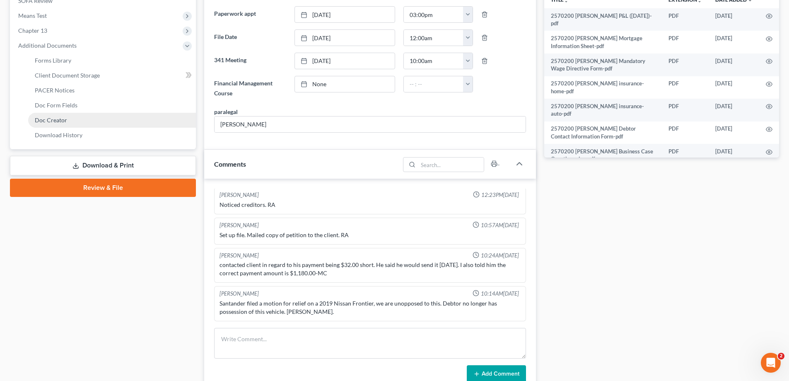
click at [68, 123] on link "Doc Creator" at bounding box center [112, 120] width 168 height 15
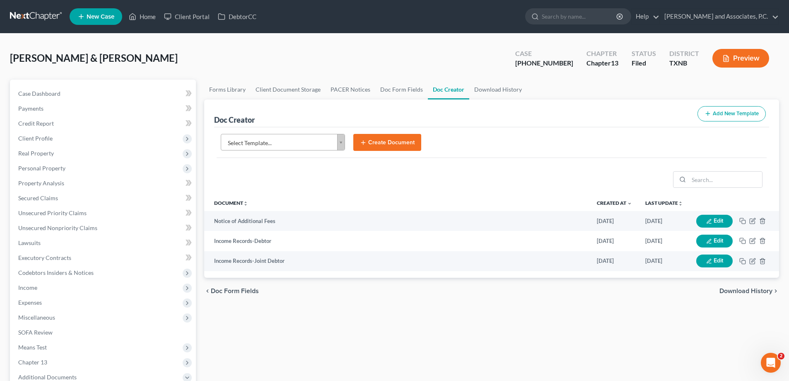
click at [340, 145] on body "Home New Case Client Portal DebtorCC Monte J. White and Associates, P.C. misty@…" at bounding box center [394, 280] width 789 height 560
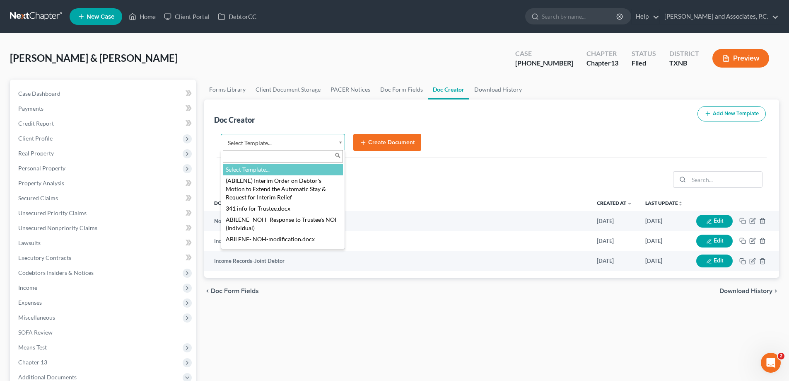
click at [339, 120] on body "Home New Case Client Portal DebtorCC Monte J. White and Associates, P.C. misty@…" at bounding box center [394, 280] width 789 height 560
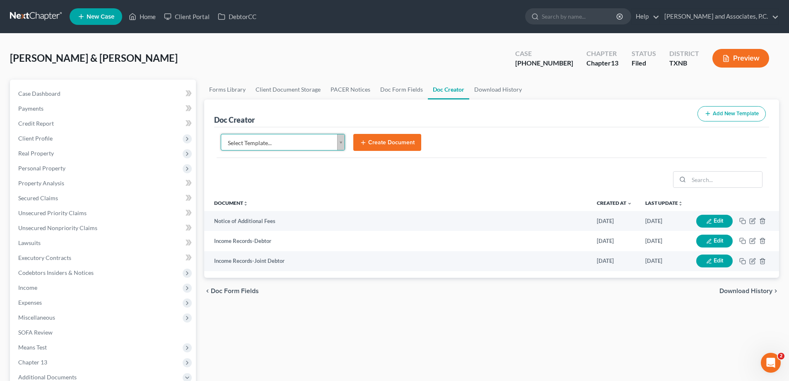
click at [341, 139] on body "Home New Case Client Portal DebtorCC Monte J. White and Associates, P.C. misty@…" at bounding box center [394, 280] width 789 height 560
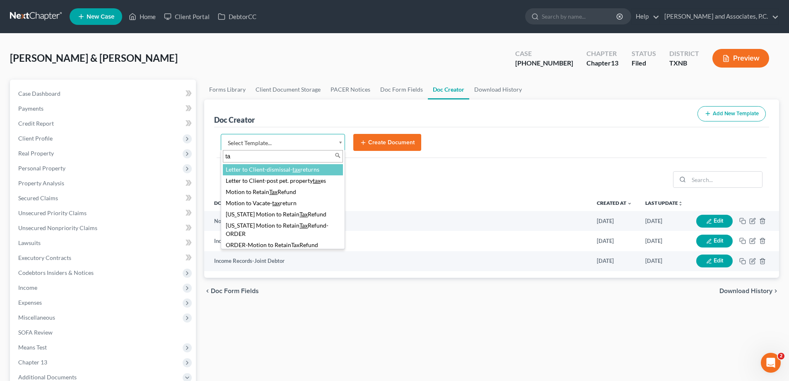
type input "t"
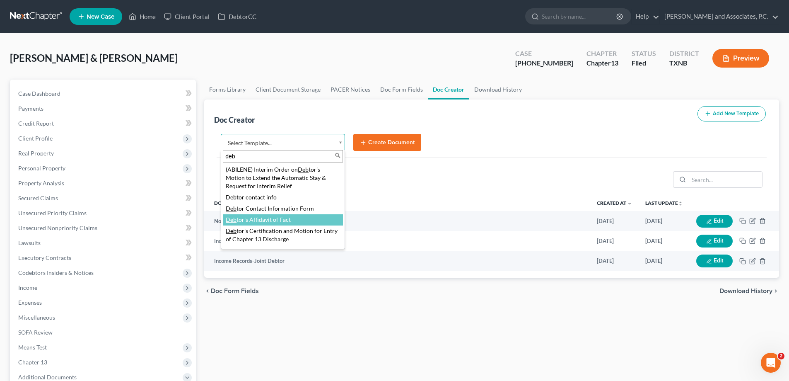
type input "deb"
select select "77171"
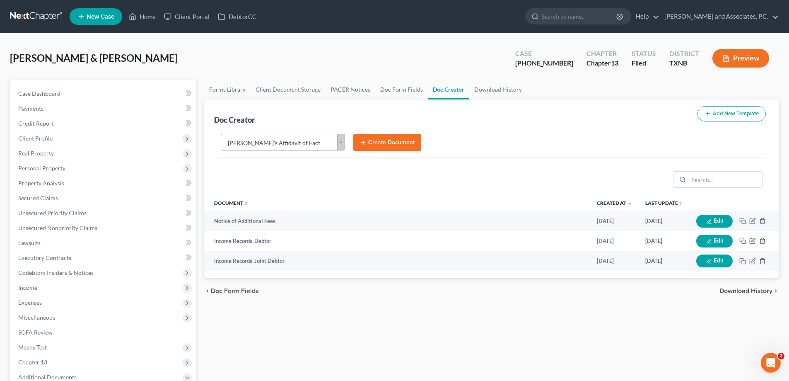
click at [372, 138] on button "Create Document" at bounding box center [387, 142] width 68 height 17
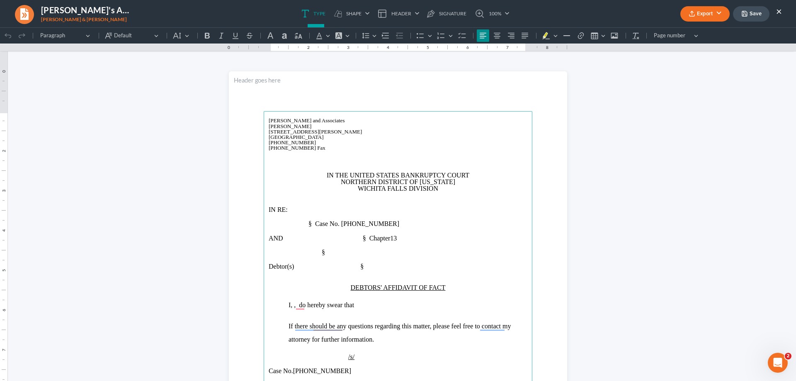
scroll to position [83, 0]
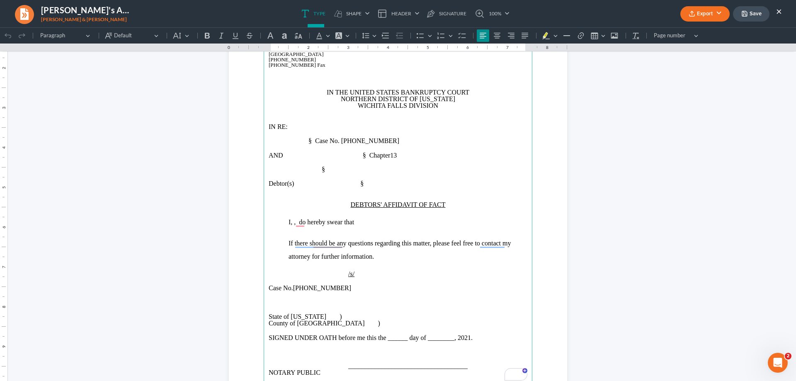
click at [385, 223] on p "I, , do hereby swear that" at bounding box center [407, 221] width 239 height 13
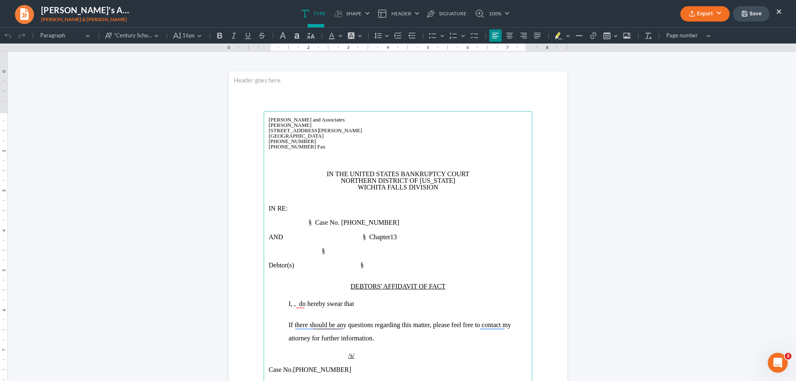
click at [280, 224] on span "To enrich screen reader interactions, please activate Accessibility in Grammarl…" at bounding box center [288, 222] width 40 height 7
click at [293, 246] on p "To enrich screen reader interactions, please activate Accessibility in Grammarl…" at bounding box center [397, 243] width 259 height 7
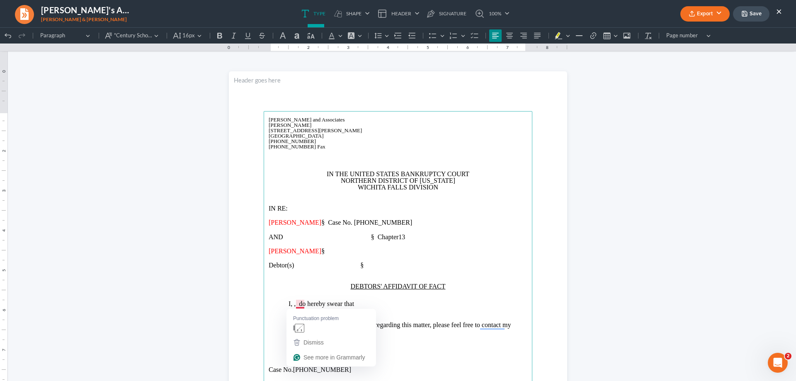
click at [299, 305] on span "I, , do hereby swear that" at bounding box center [320, 303] width 65 height 7
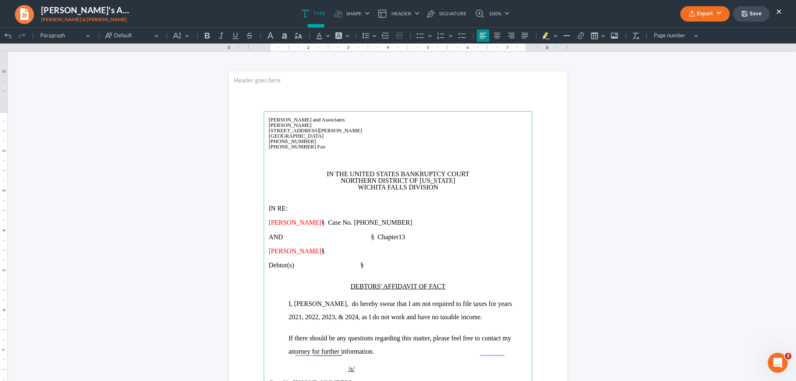
click at [354, 263] on span "Debtor(s) §" at bounding box center [315, 264] width 95 height 7
click at [416, 316] on span "I, Heather Hernandez, do hereby swear that I am not required to file taxes for …" at bounding box center [399, 310] width 223 height 20
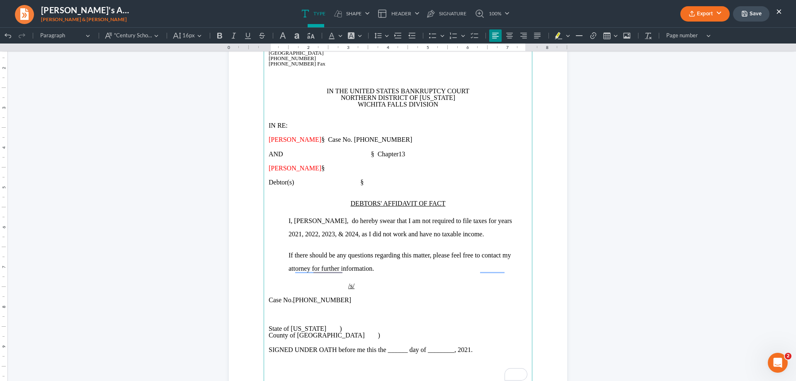
scroll to position [166, 0]
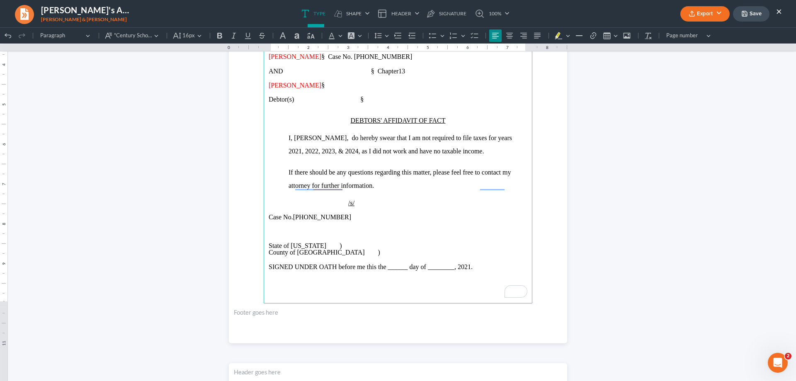
click at [472, 270] on span "SIGNED UNDER OATH before me this the ______ day of ________, 2021." at bounding box center [370, 266] width 204 height 7
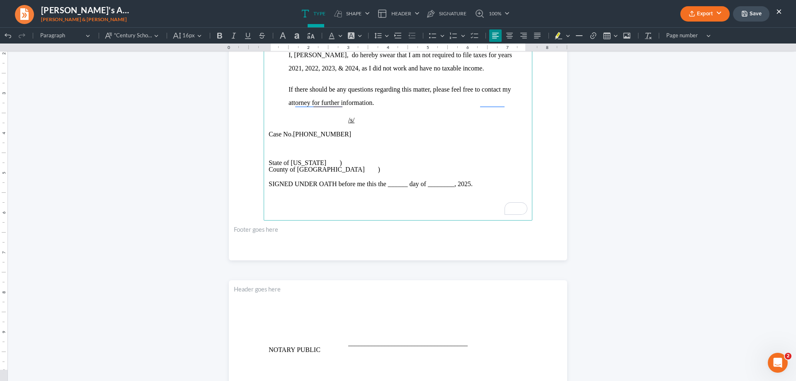
scroll to position [0, 0]
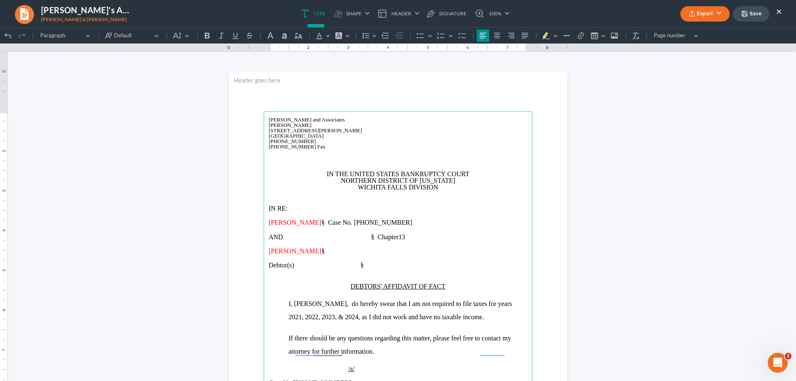
click at [297, 163] on p "Rich Text Editor, page-0-main" at bounding box center [397, 160] width 259 height 7
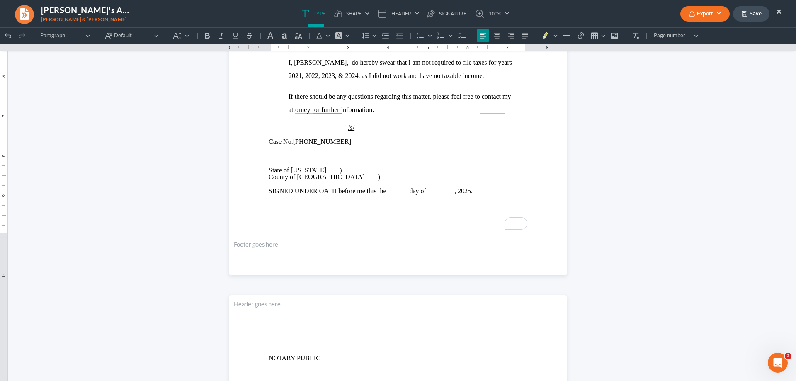
scroll to position [249, 0]
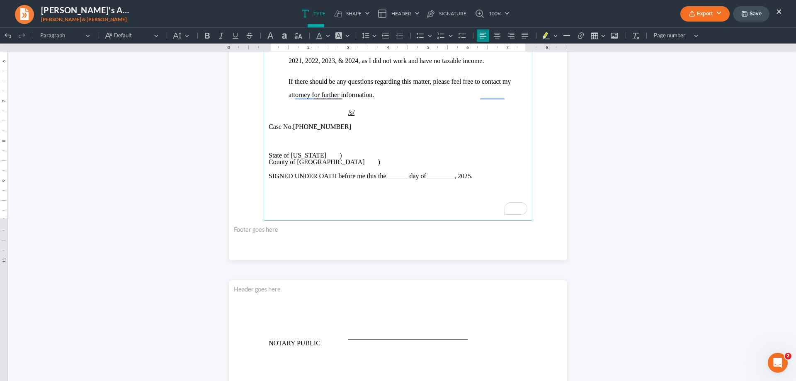
click at [300, 138] on p "Rich Text Editor, page-0-main" at bounding box center [397, 133] width 259 height 7
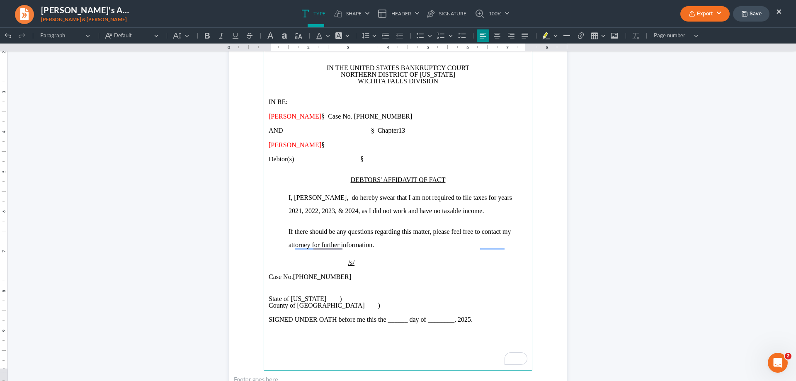
scroll to position [83, 0]
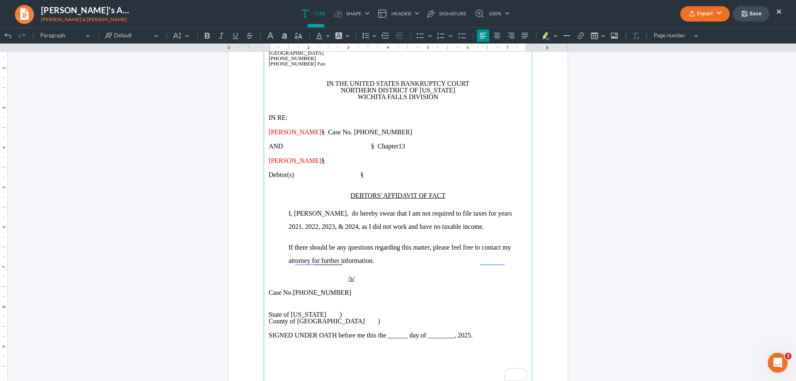
click at [358, 174] on span "Debtor(s) §" at bounding box center [315, 174] width 95 height 7
click at [321, 160] on span "Heather Hernandez" at bounding box center [294, 160] width 53 height 7
click at [352, 131] on span "§ Case No." at bounding box center [336, 131] width 31 height 7
click at [411, 143] on span "AND § Chapter" at bounding box center [353, 146] width 171 height 7
drag, startPoint x: 488, startPoint y: 226, endPoint x: 430, endPoint y: 227, distance: 57.2
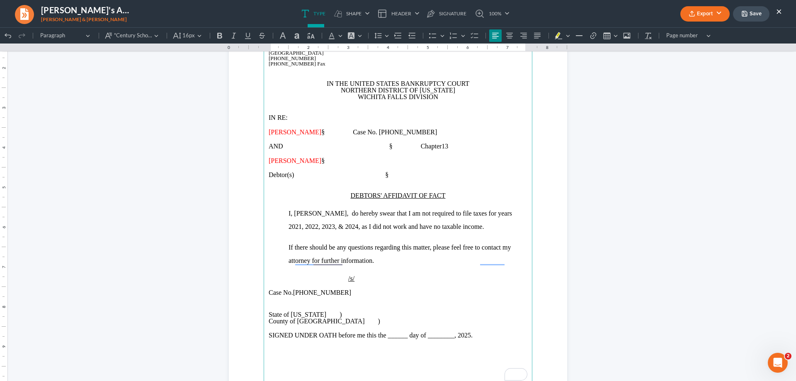
click at [488, 226] on span "I, Heather Hernandez, do hereby swear that I am not required to file taxes for …" at bounding box center [399, 220] width 223 height 20
click at [310, 233] on p "I, Heather Hernandez, do hereby swear that I am not required to file taxes for …" at bounding box center [407, 220] width 239 height 27
